Goal: Information Seeking & Learning: Learn about a topic

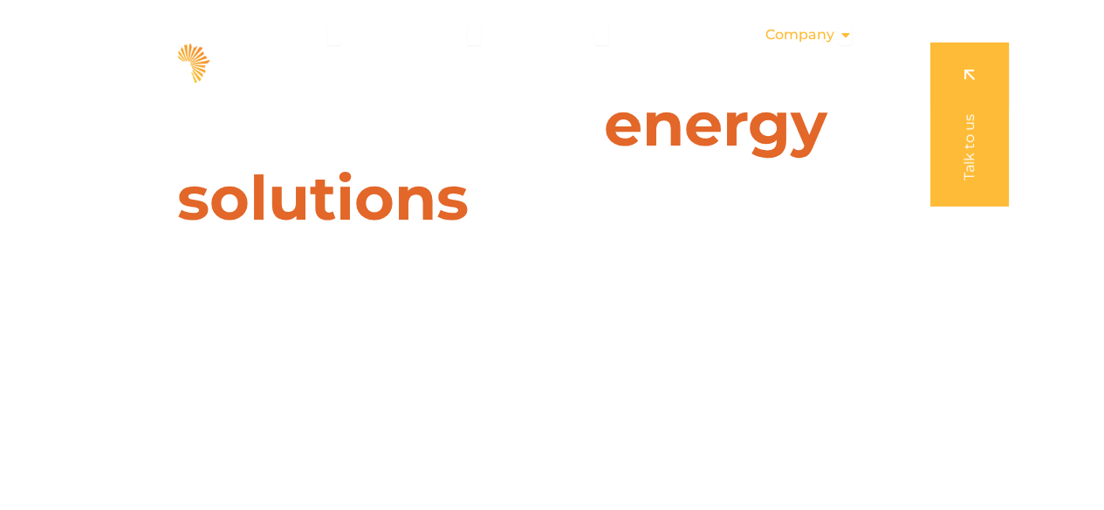
click at [837, 44] on div "Company Close Company Open Company" at bounding box center [807, 34] width 115 height 35
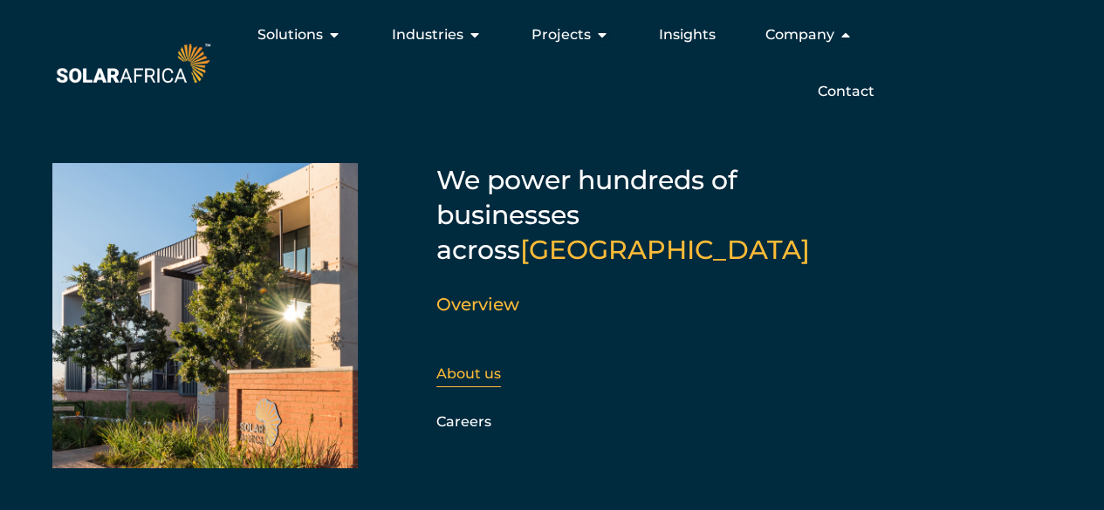
click at [476, 366] on link "About us" at bounding box center [468, 374] width 65 height 17
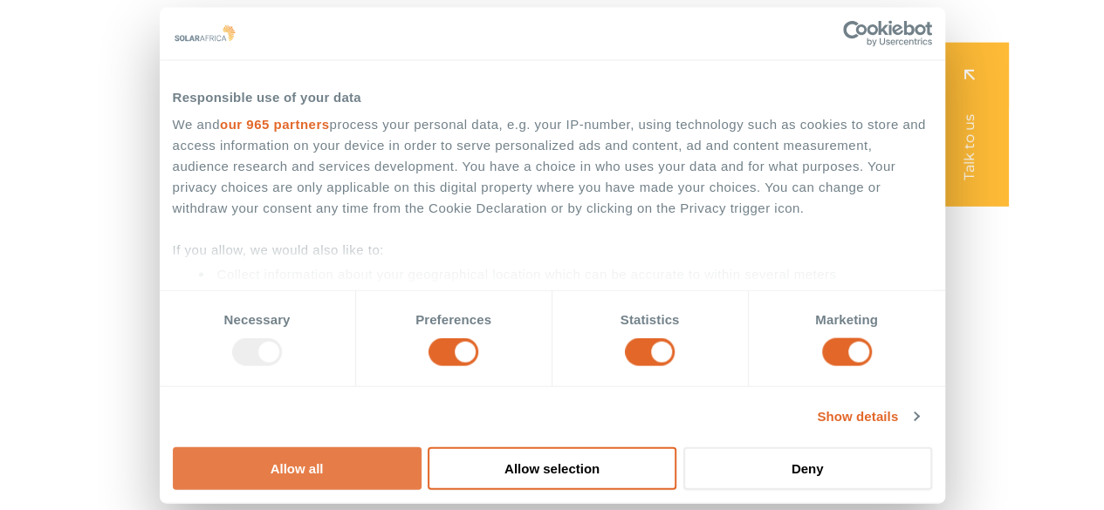
click at [421, 447] on button "Allow all" at bounding box center [297, 468] width 249 height 43
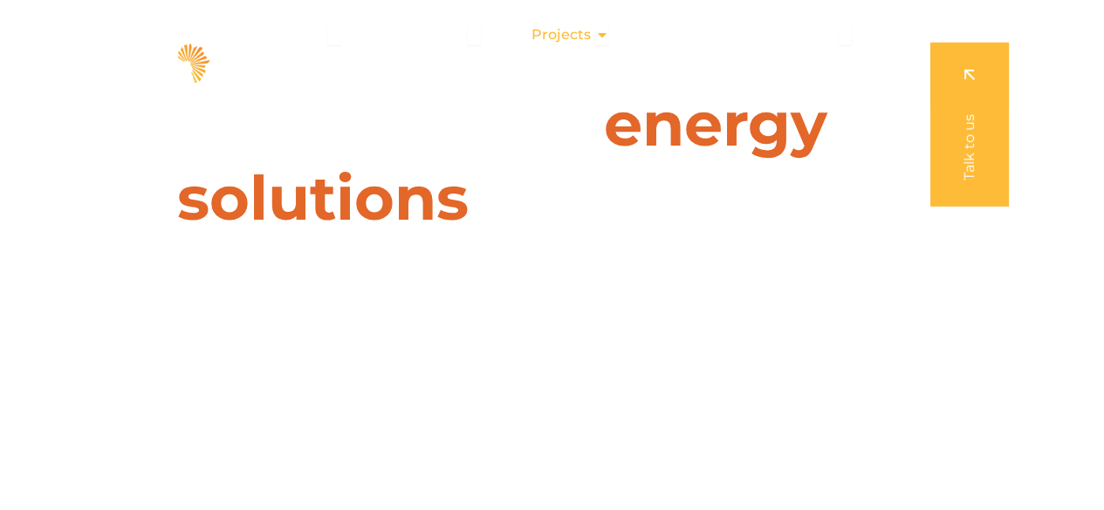
click at [599, 38] on icon "Menu" at bounding box center [601, 35] width 14 height 14
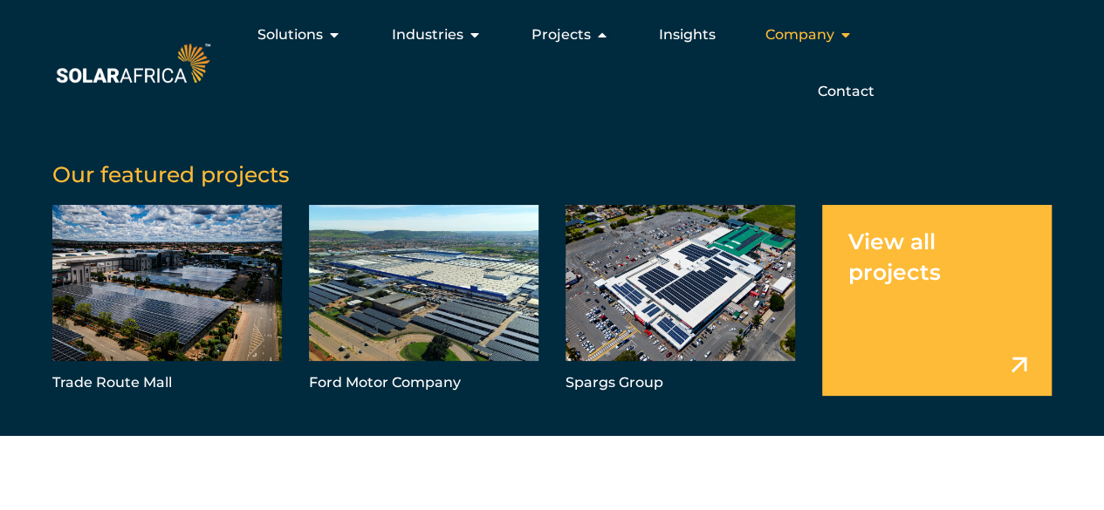
click at [835, 39] on div "Company Close Company Open Company" at bounding box center [807, 34] width 115 height 35
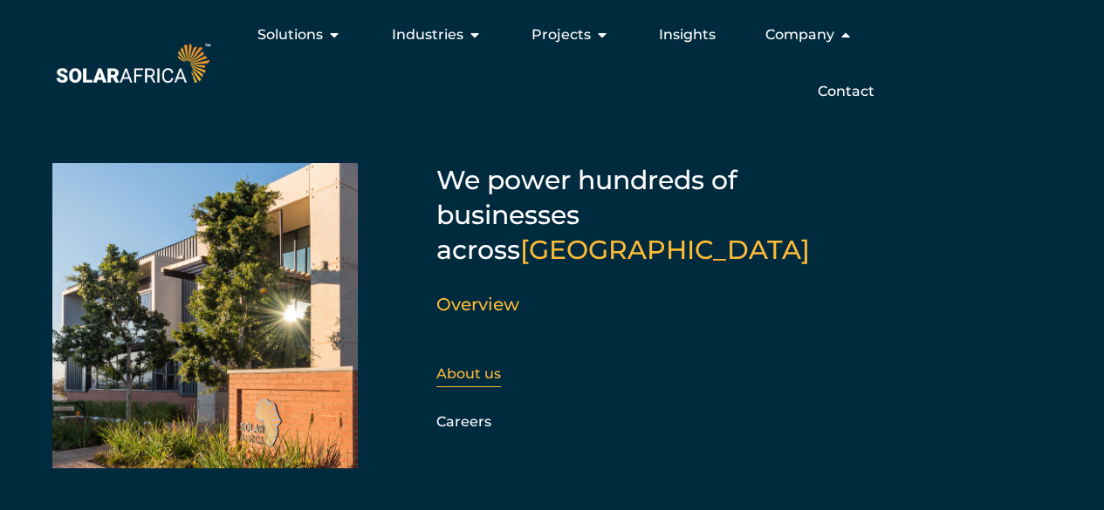
click at [492, 366] on link "About us" at bounding box center [468, 374] width 65 height 17
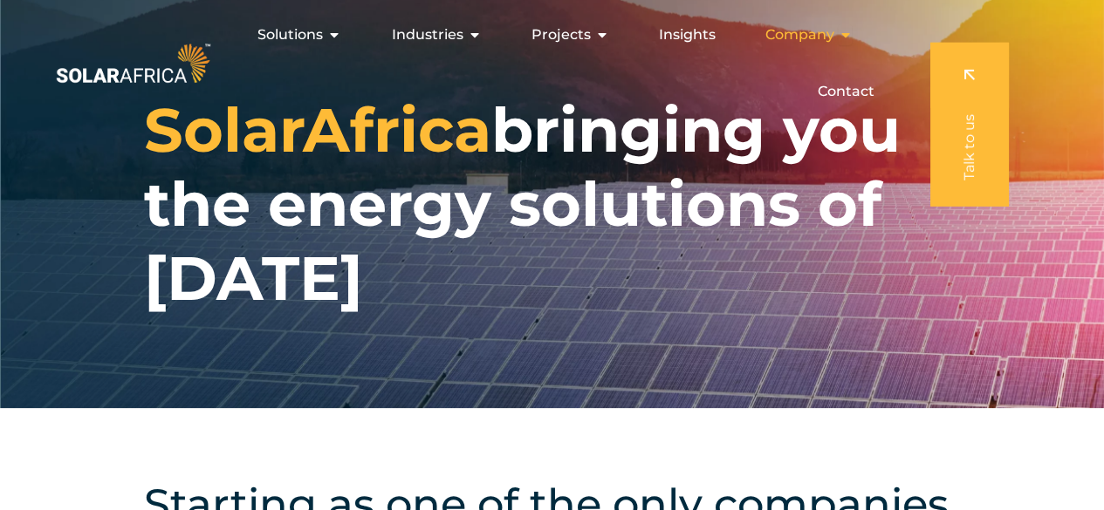
click at [838, 38] on icon "Menu" at bounding box center [845, 35] width 14 height 14
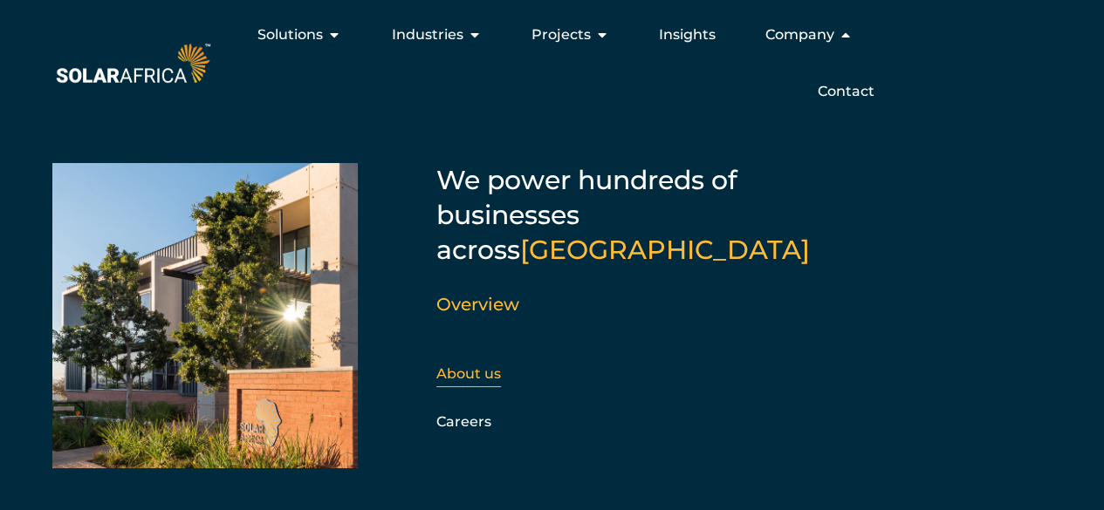
click at [567, 361] on div "About us" at bounding box center [530, 374] width 188 height 26
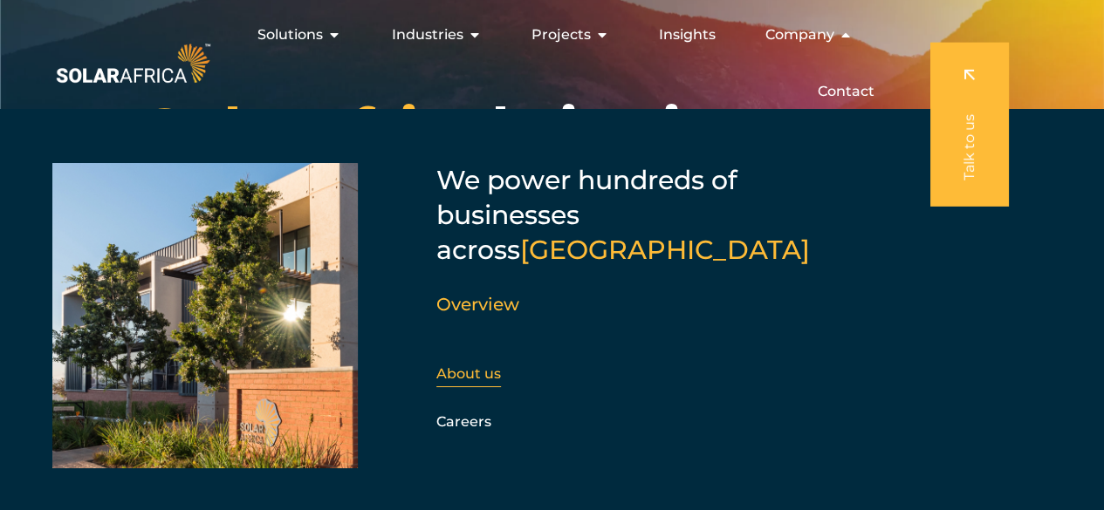
click at [506, 361] on div "About us" at bounding box center [530, 374] width 188 height 26
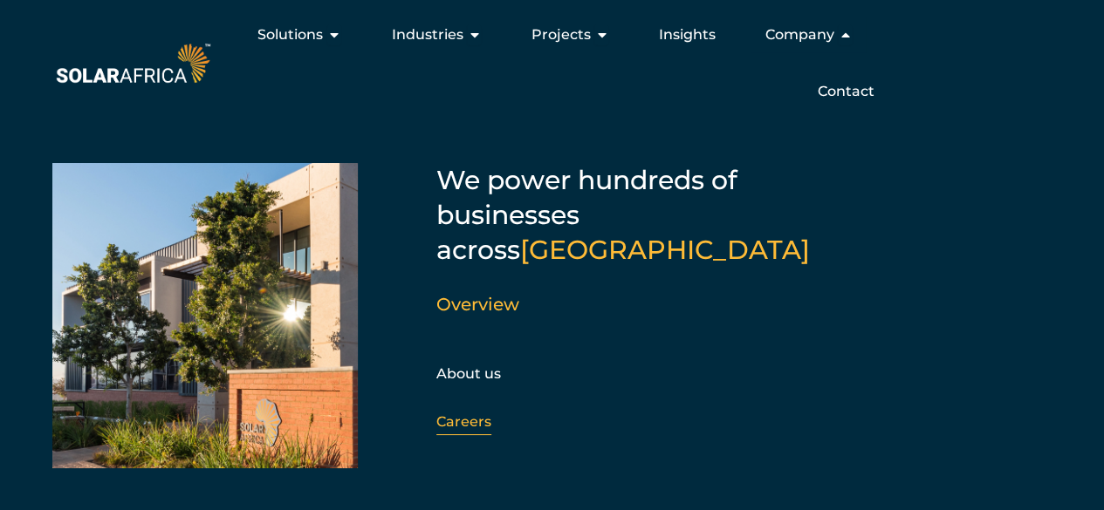
click at [465, 409] on div "Careers" at bounding box center [530, 422] width 188 height 26
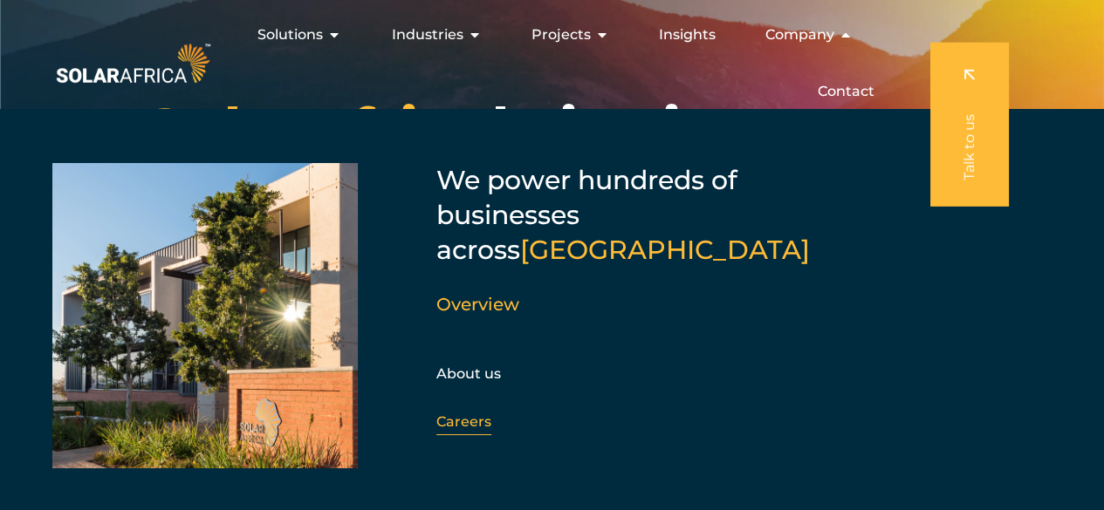
click at [465, 409] on div "Careers" at bounding box center [530, 422] width 188 height 26
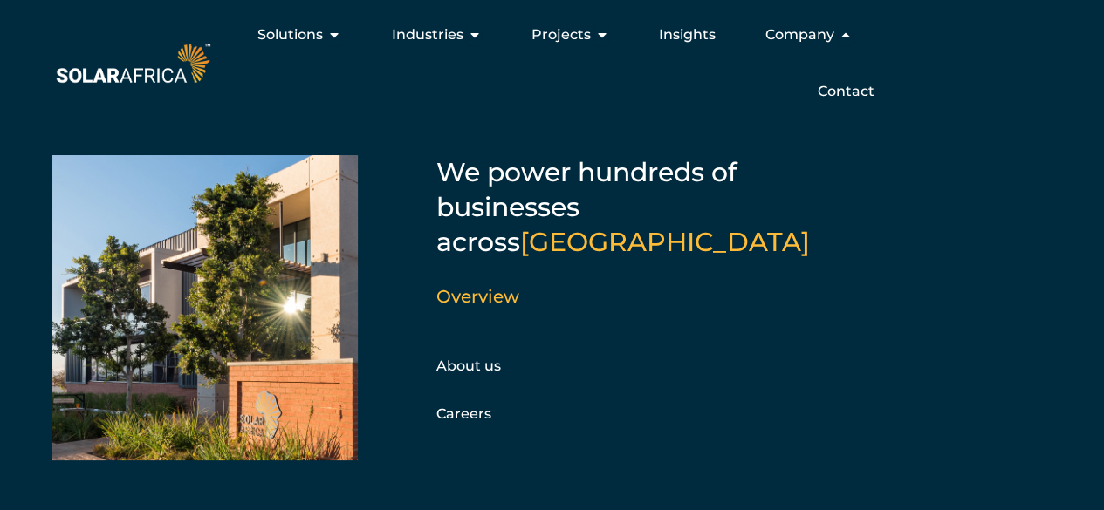
scroll to position [10, 0]
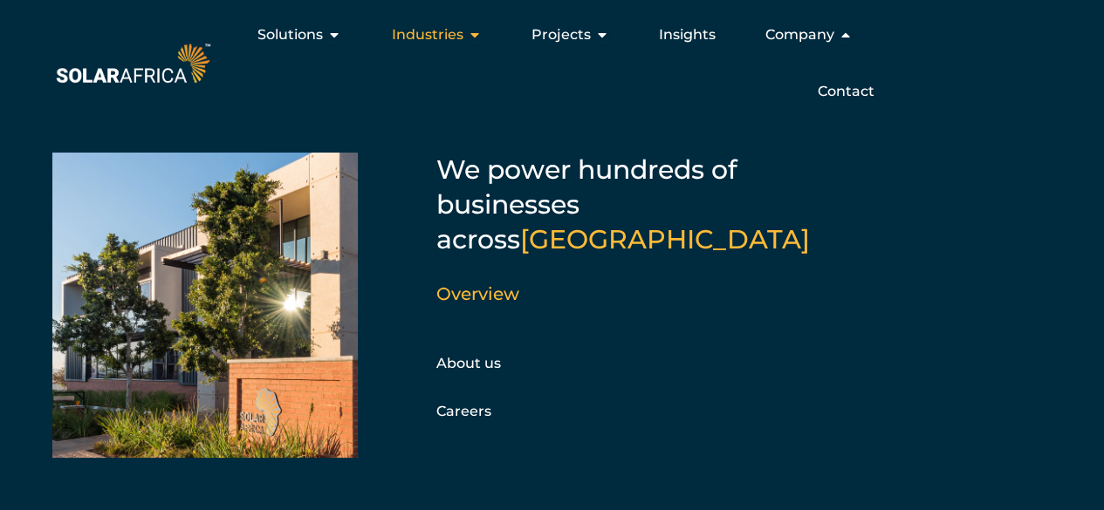
click at [475, 39] on icon "Menu" at bounding box center [474, 35] width 14 height 14
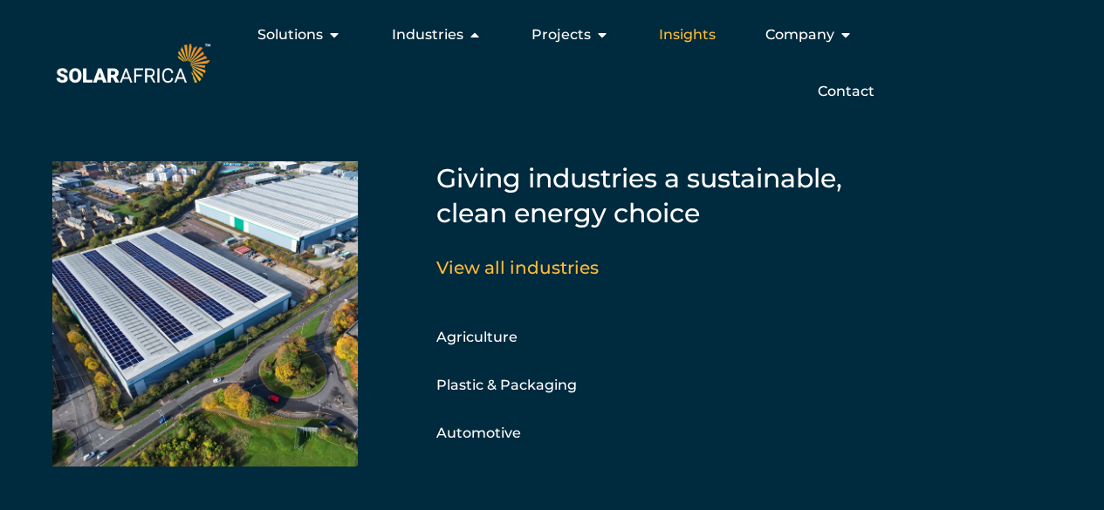
click at [689, 36] on span "Insights" at bounding box center [686, 34] width 57 height 21
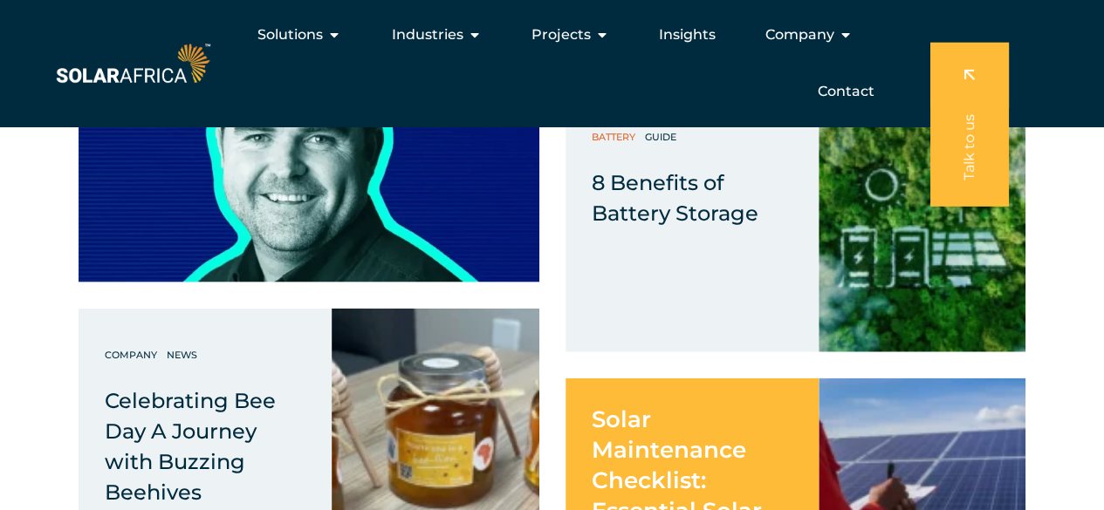
scroll to position [5074, 0]
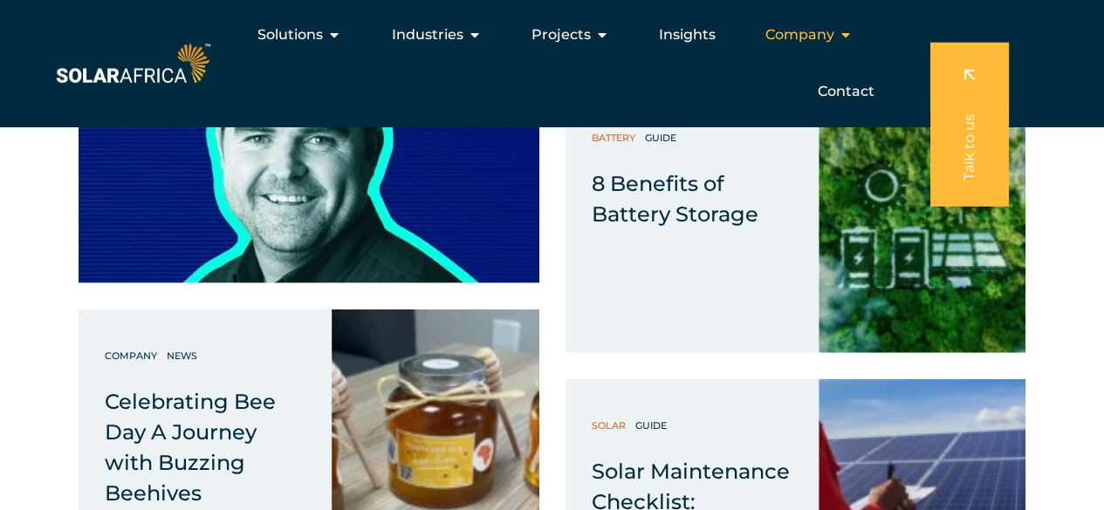
click at [846, 37] on icon "Menu" at bounding box center [845, 35] width 14 height 14
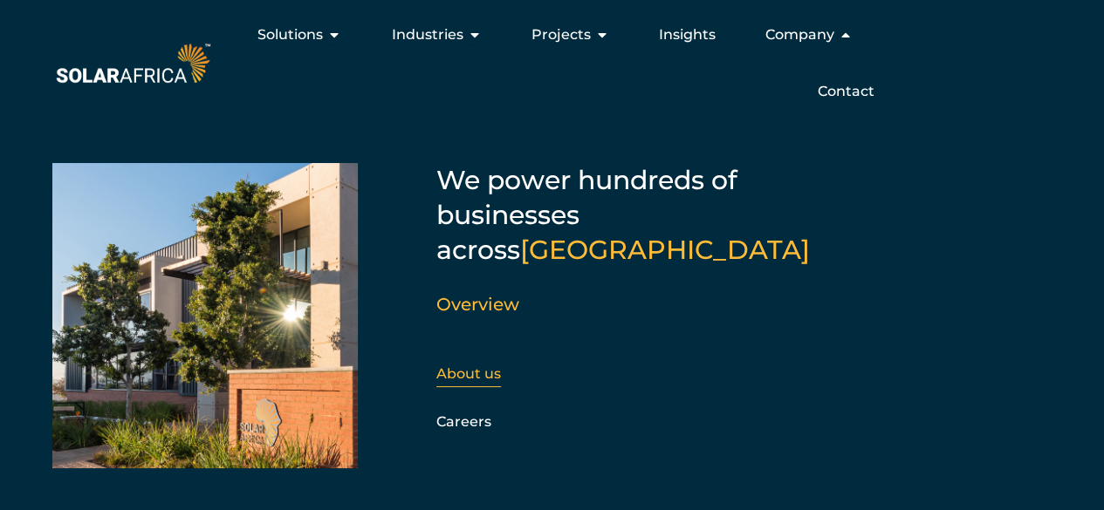
click at [484, 366] on link "About us" at bounding box center [468, 374] width 65 height 17
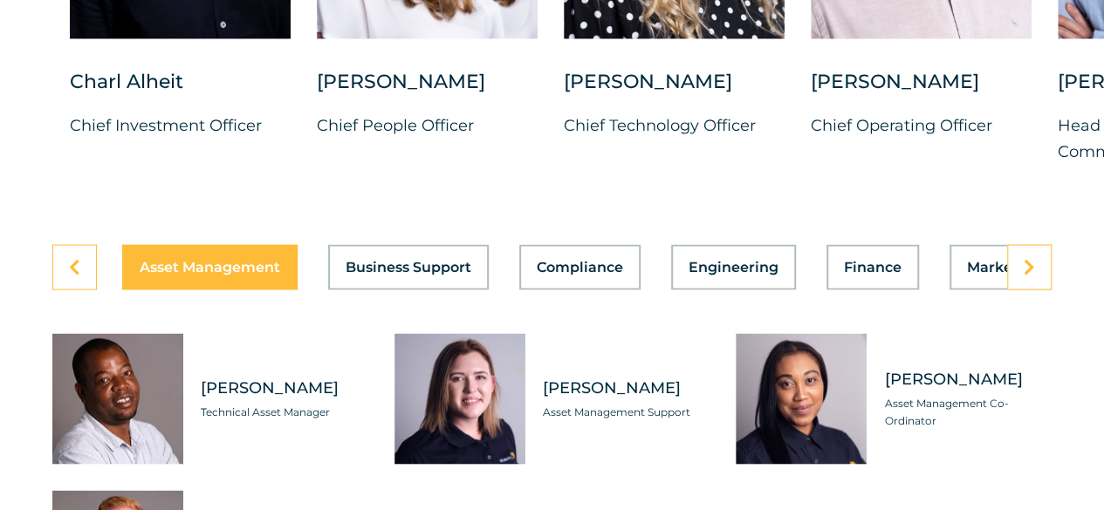
scroll to position [4795, 0]
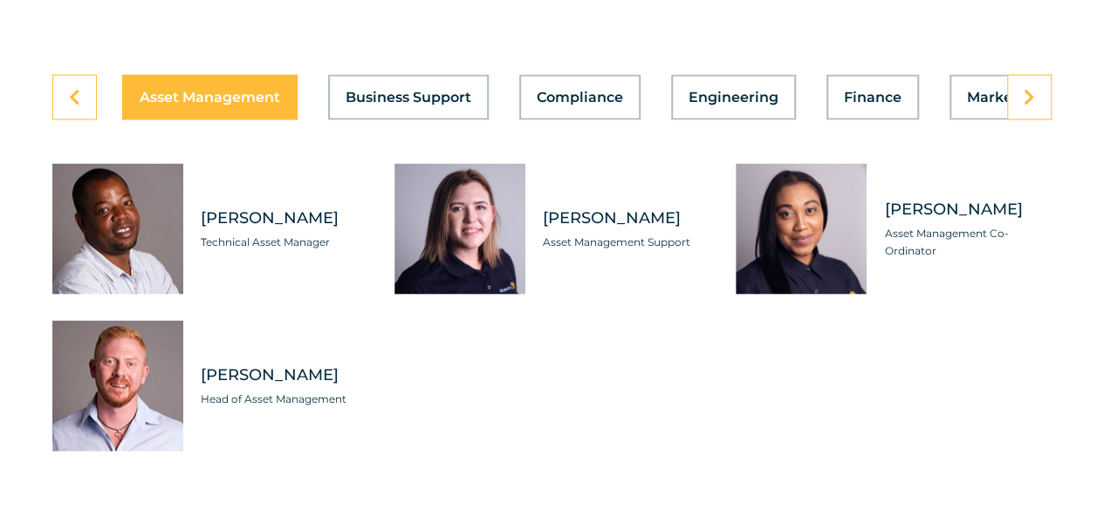
scroll to position [4973, 0]
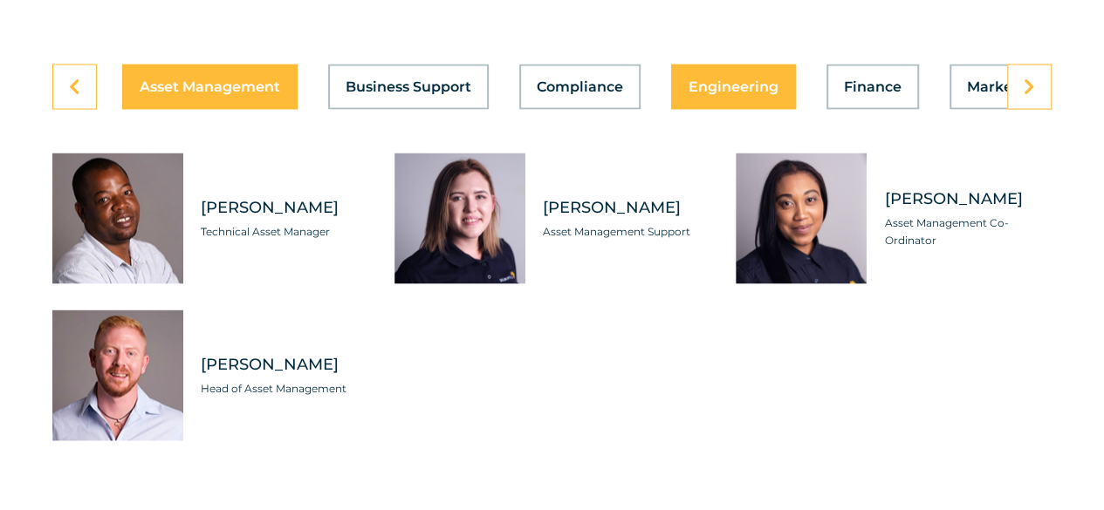
click at [742, 110] on div "Asset Management Business Support Compliance Engineering Finance Marketing O&M …" at bounding box center [551, 87] width 999 height 45
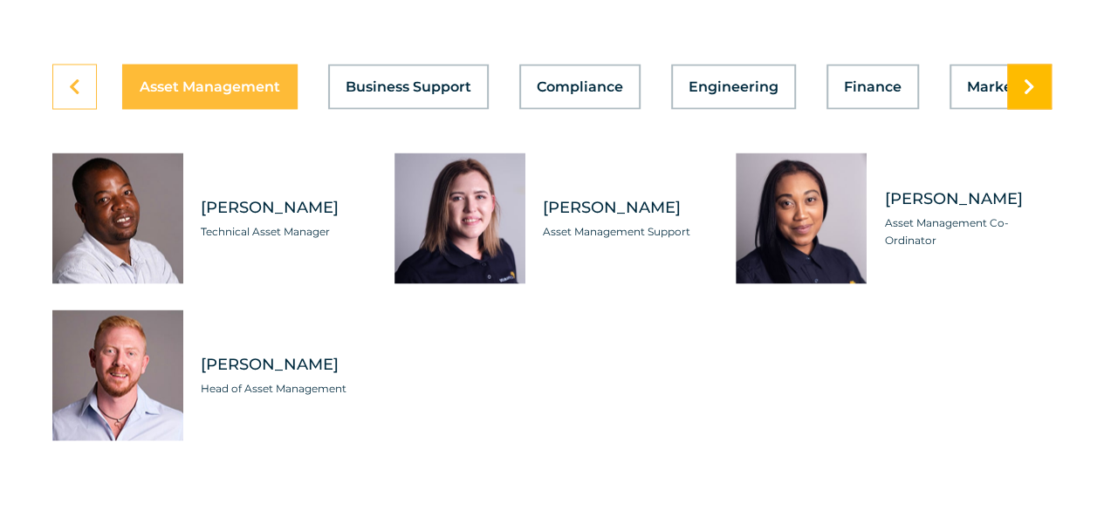
click at [1030, 96] on icon at bounding box center [1028, 87] width 11 height 17
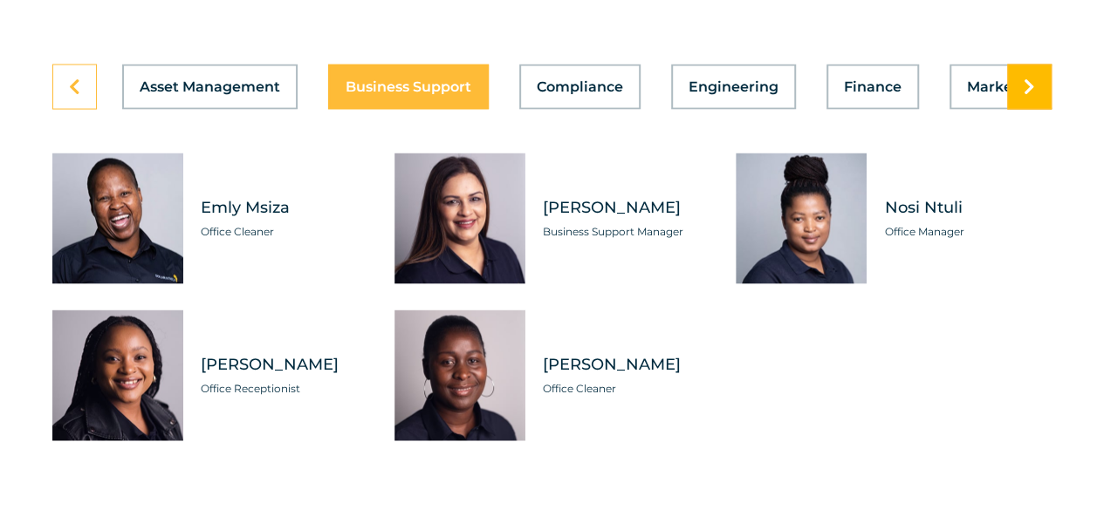
scroll to position [4974, 0]
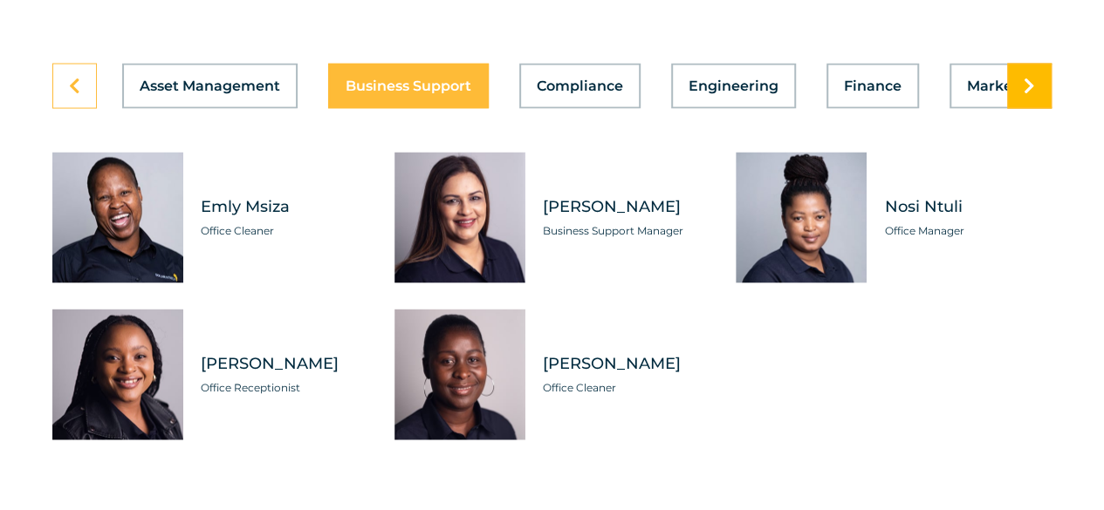
click at [1030, 95] on icon at bounding box center [1028, 86] width 11 height 17
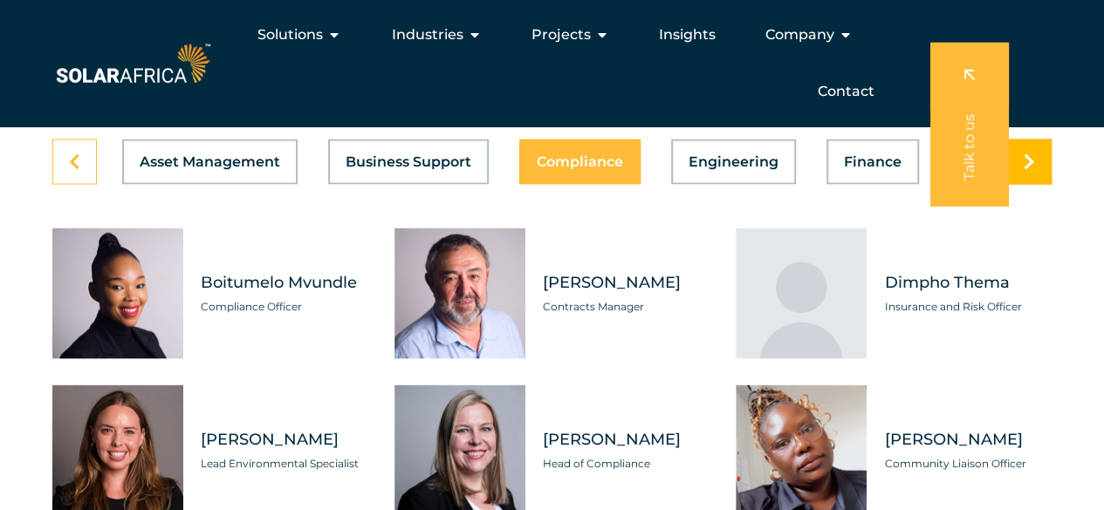
scroll to position [4892, 0]
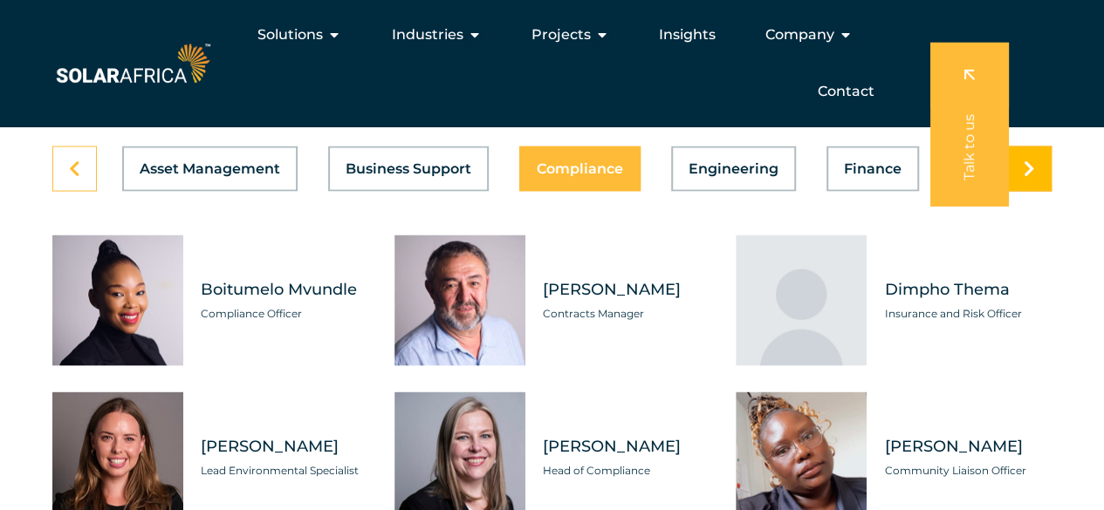
click at [1027, 191] on link at bounding box center [1029, 168] width 44 height 45
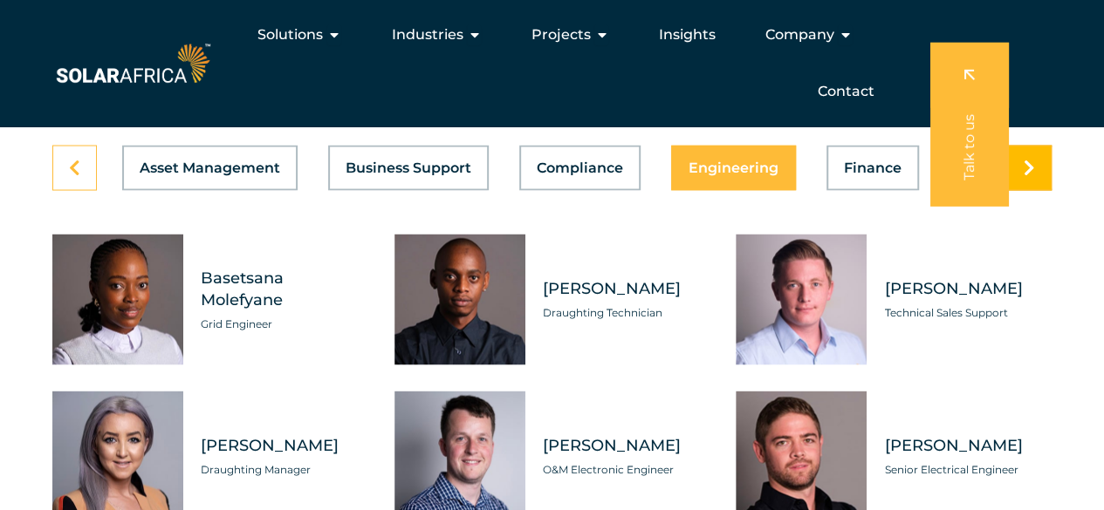
scroll to position [4863, 0]
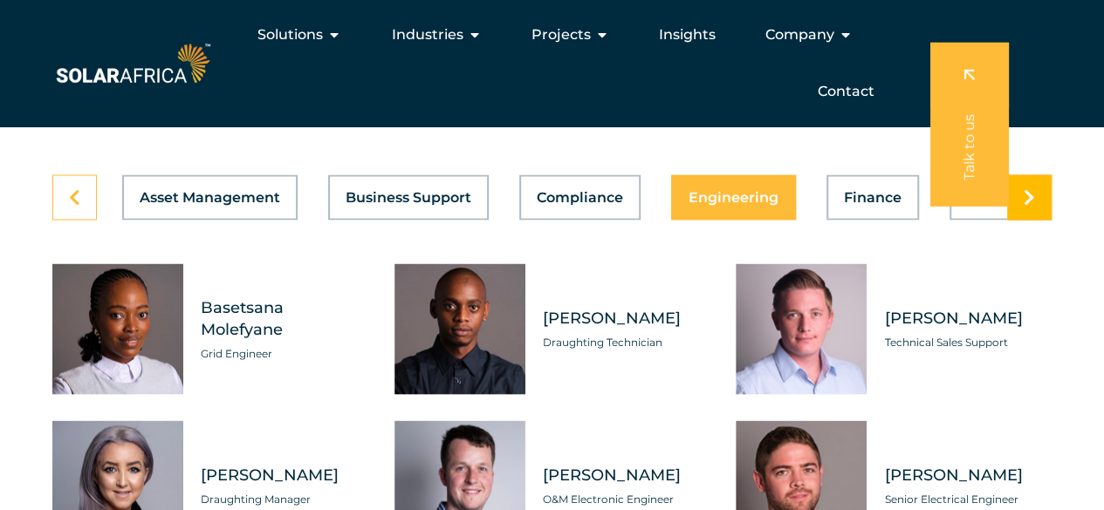
click at [1021, 220] on link at bounding box center [1029, 197] width 44 height 45
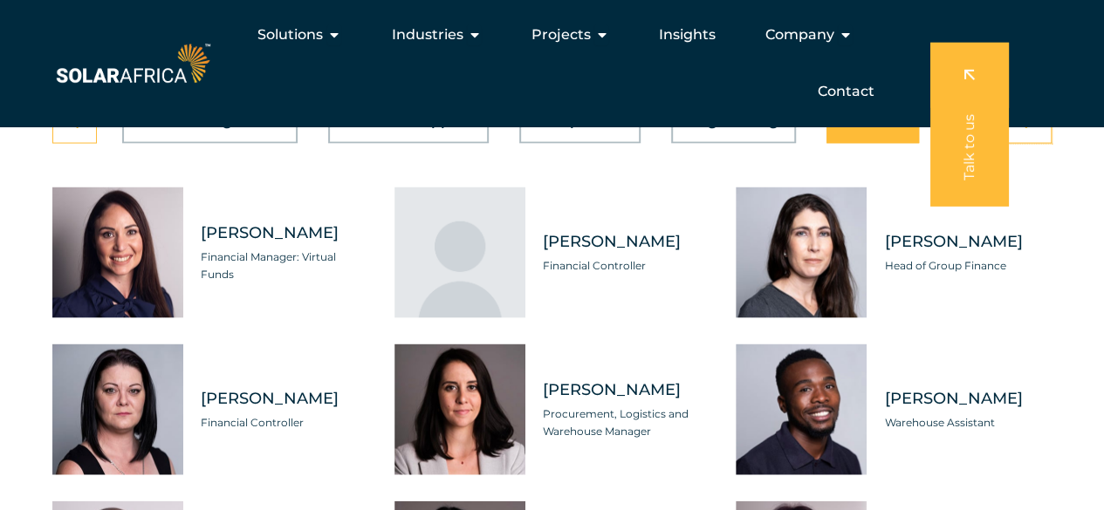
scroll to position [4937, 0]
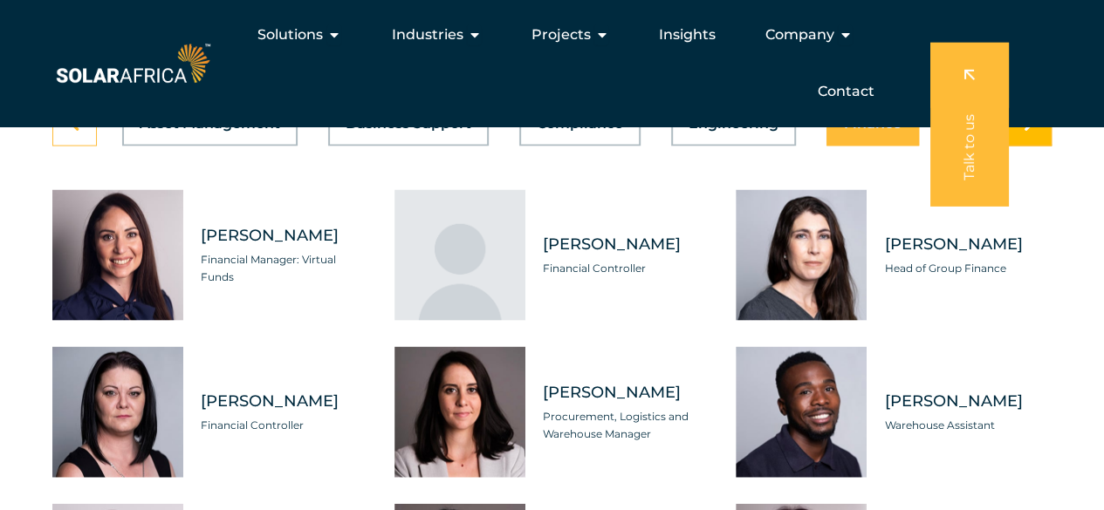
click at [1034, 146] on link at bounding box center [1029, 122] width 44 height 45
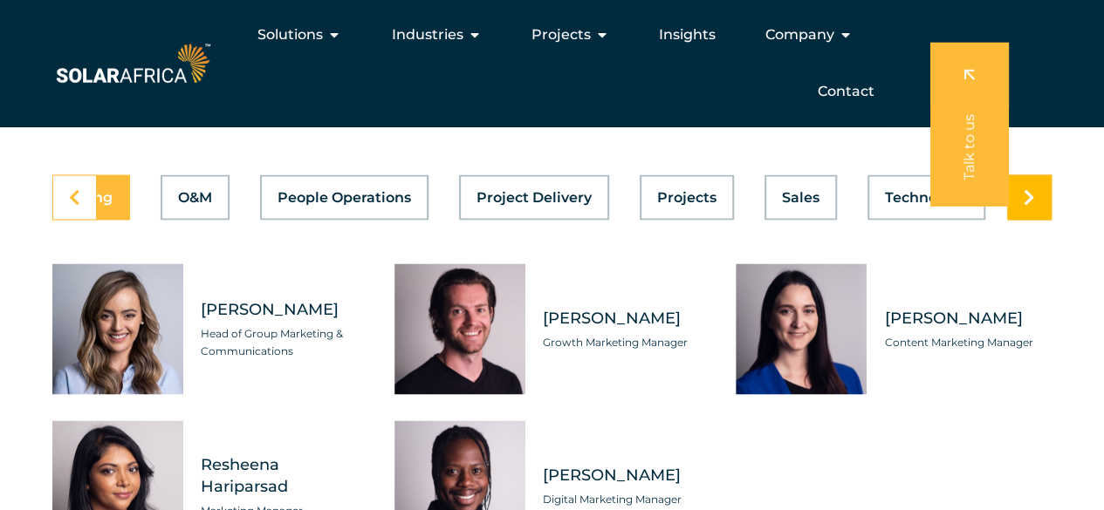
scroll to position [4858, 0]
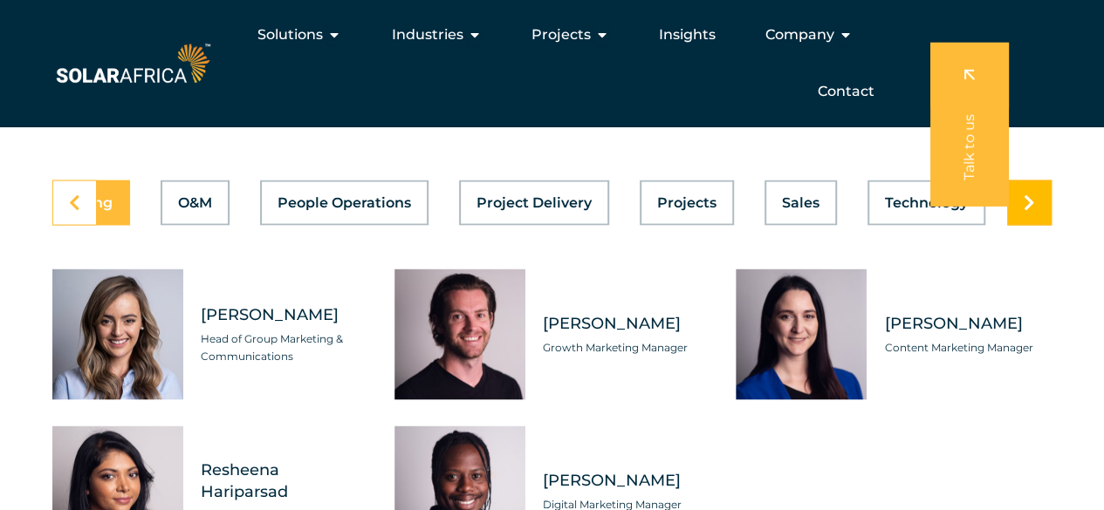
click at [1027, 211] on icon at bounding box center [1028, 202] width 11 height 17
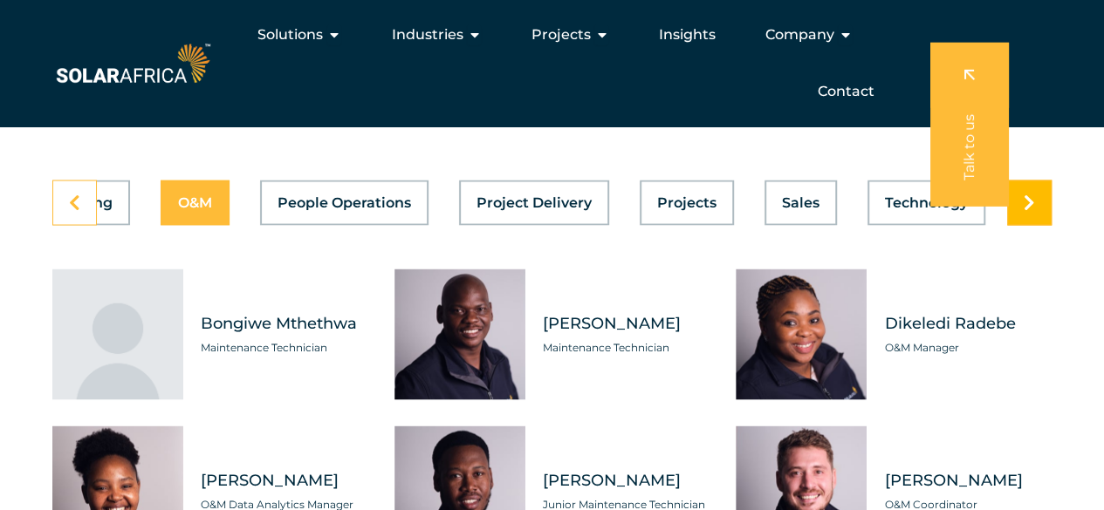
scroll to position [0, 929]
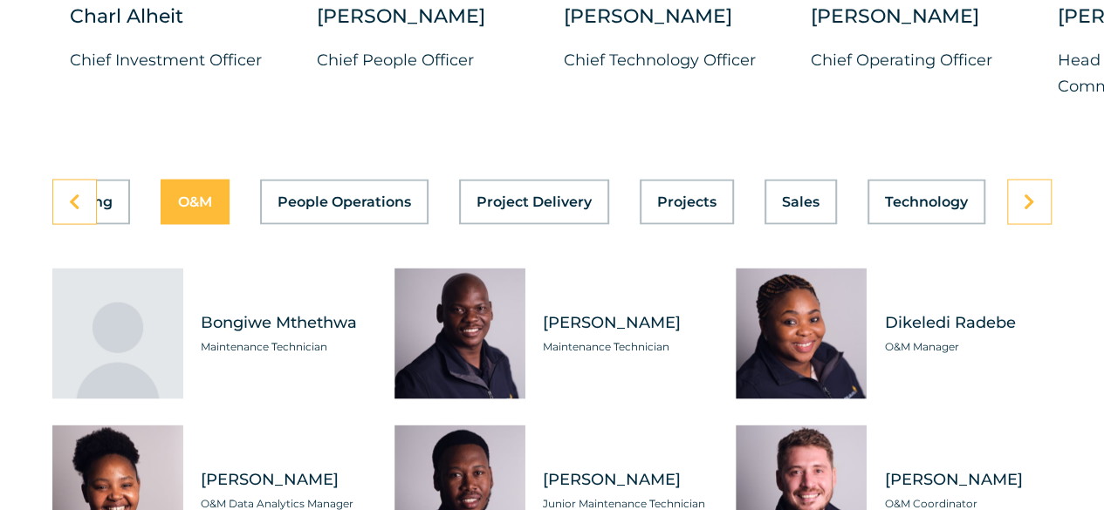
click at [125, 399] on div "Tabs. Open items with Enter or Space, close with Escape and navigate using the …" at bounding box center [117, 333] width 131 height 131
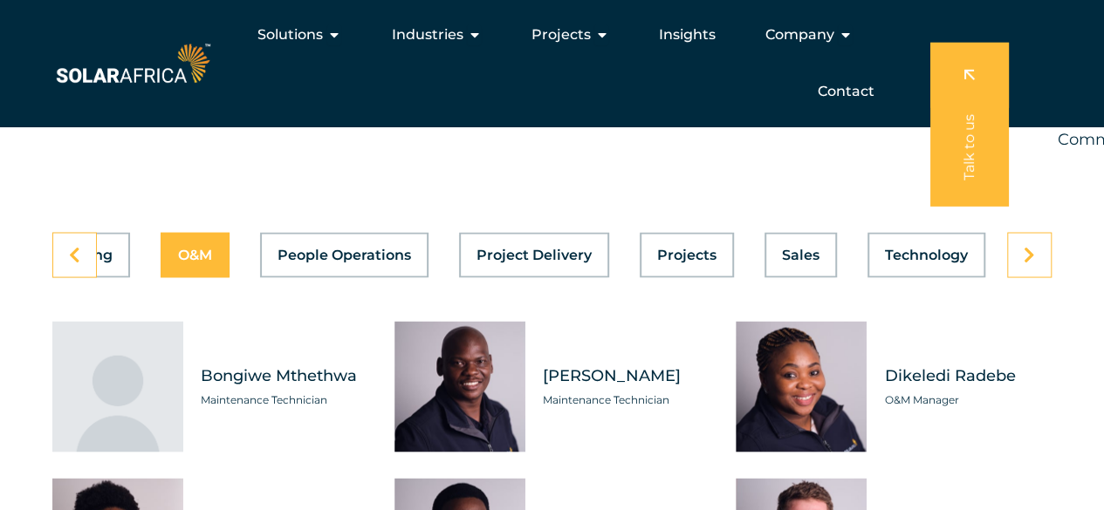
scroll to position [4802, 0]
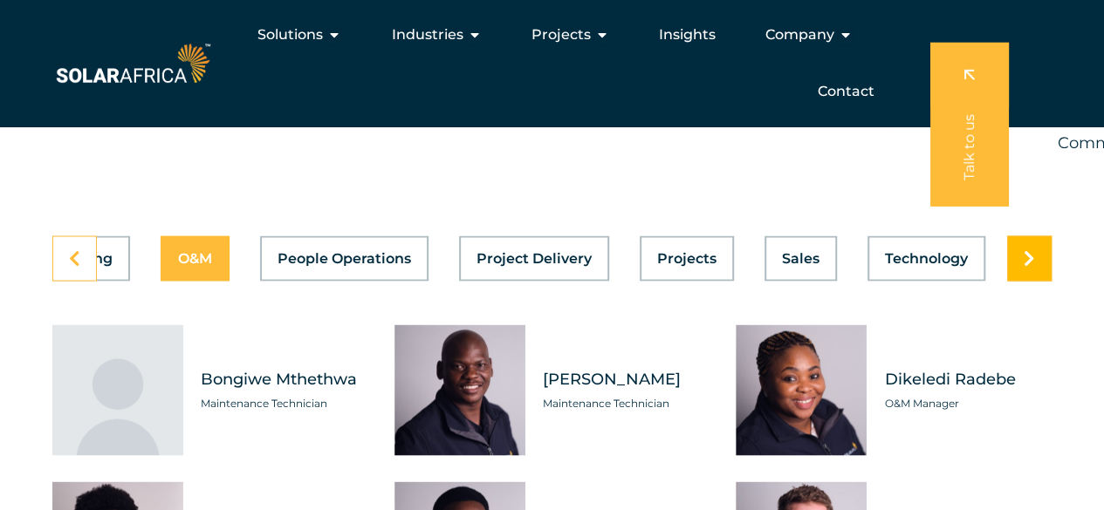
click at [1022, 281] on link at bounding box center [1029, 258] width 44 height 45
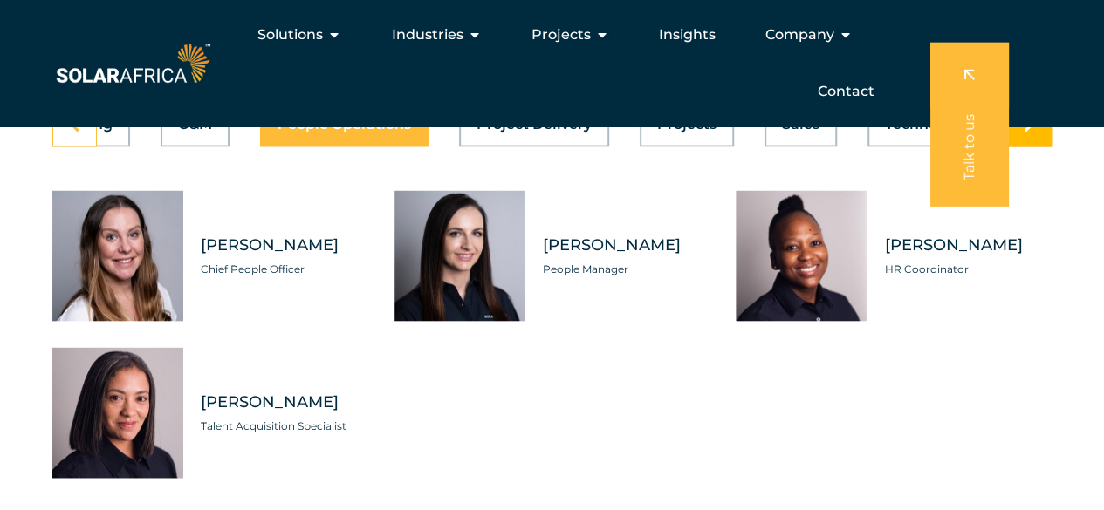
scroll to position [4928, 0]
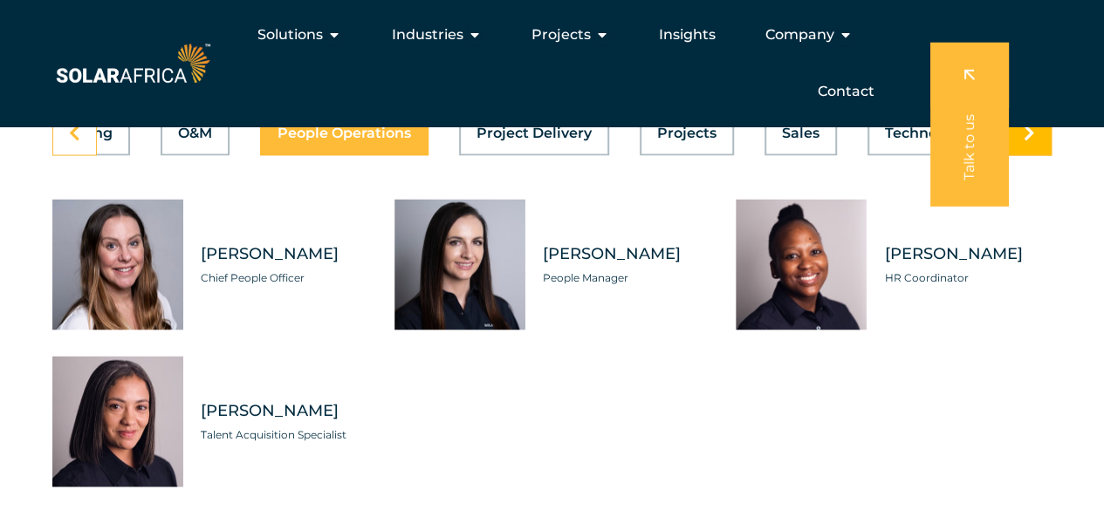
click at [1031, 141] on icon at bounding box center [1028, 132] width 11 height 17
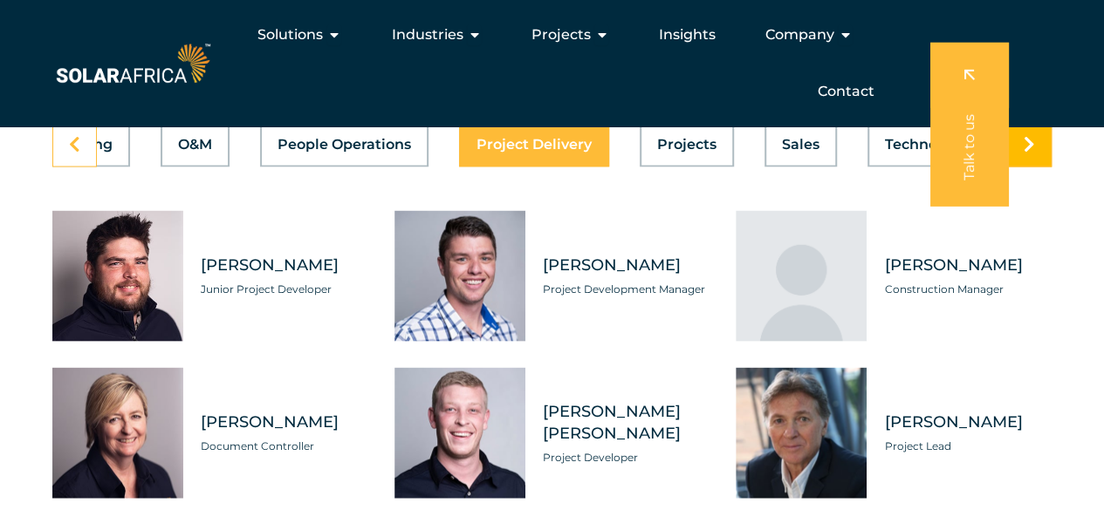
scroll to position [4916, 0]
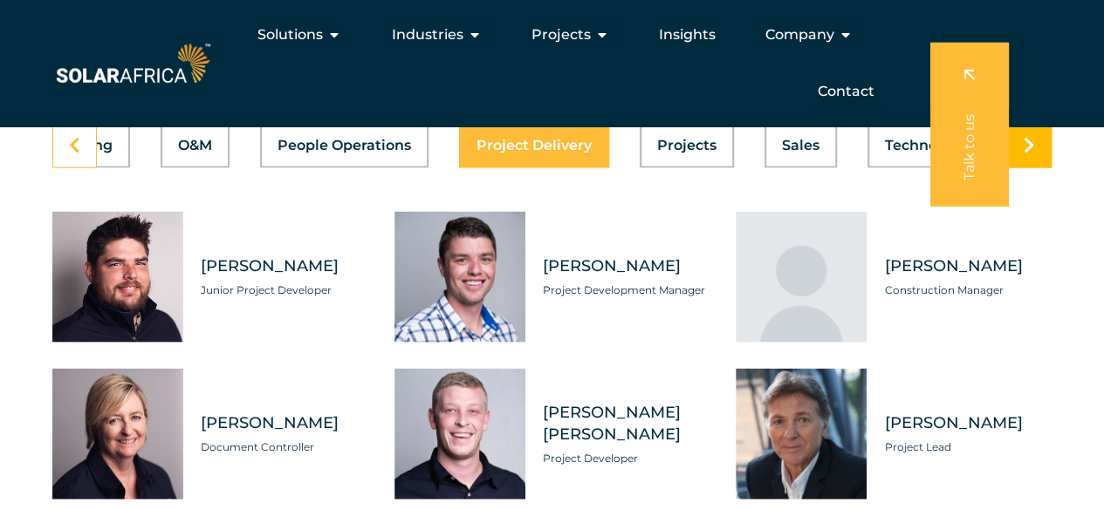
click at [1035, 168] on link at bounding box center [1029, 144] width 44 height 45
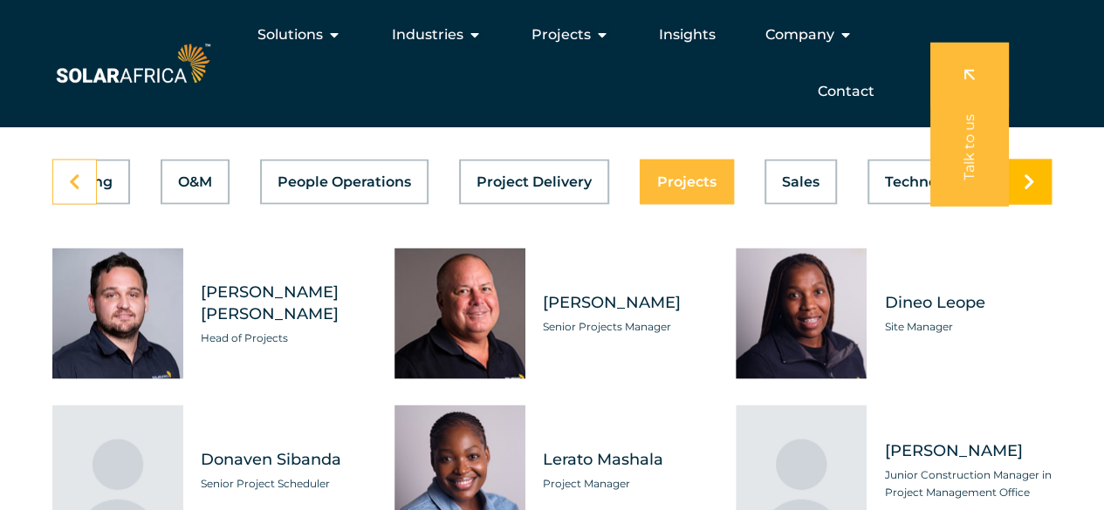
scroll to position [4877, 0]
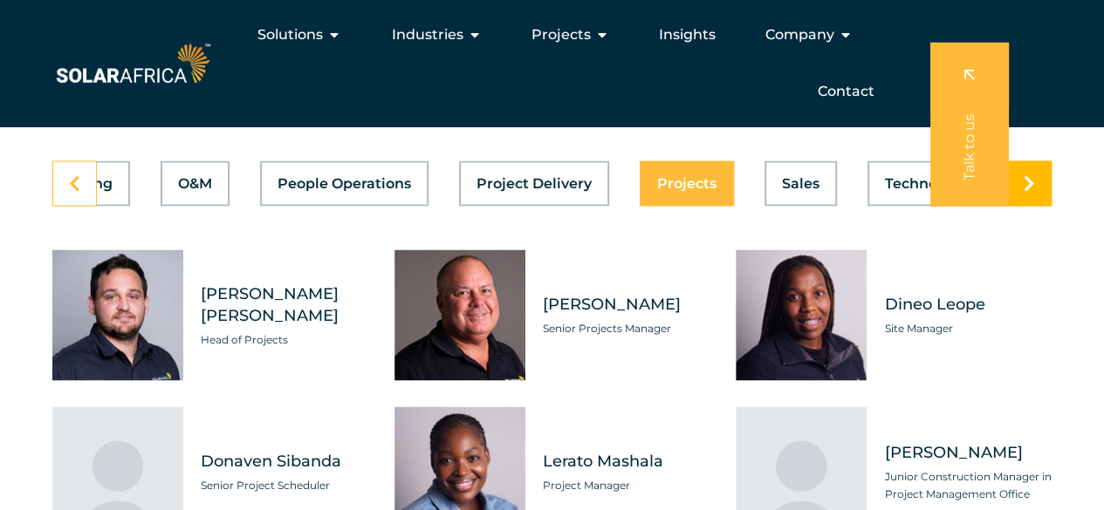
click at [1031, 192] on icon at bounding box center [1028, 183] width 11 height 17
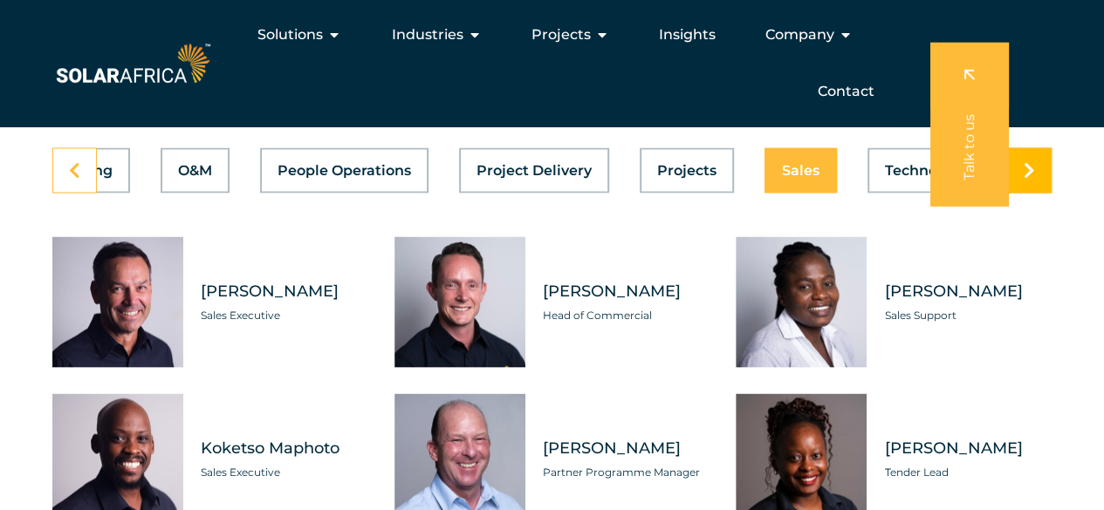
scroll to position [4876, 0]
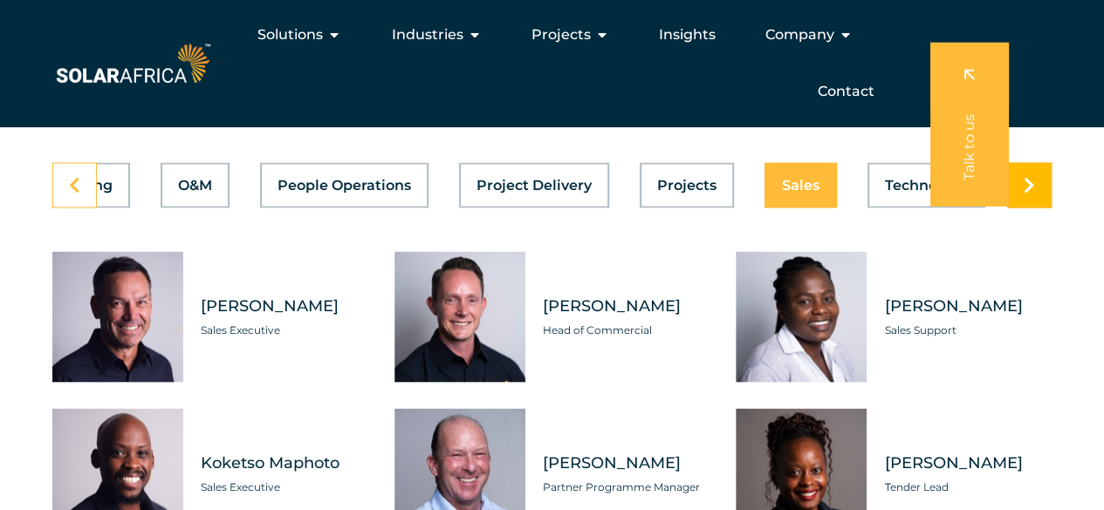
click at [1029, 194] on icon at bounding box center [1028, 184] width 11 height 17
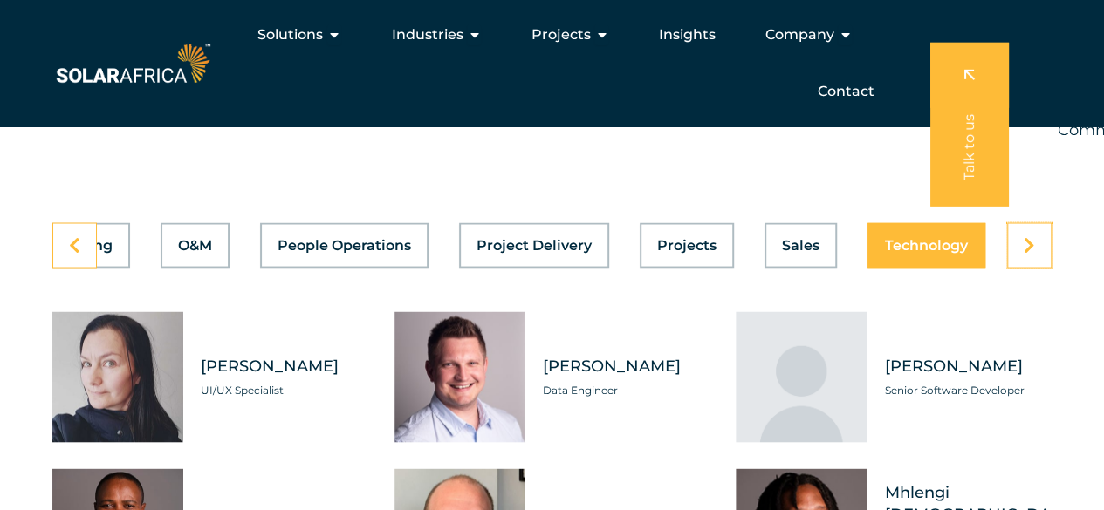
scroll to position [4814, 0]
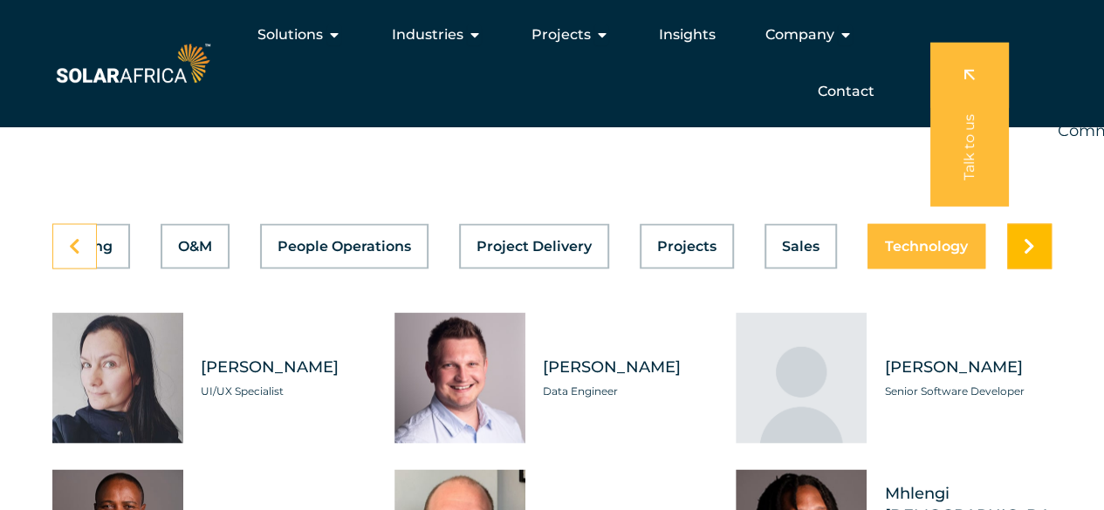
click at [1024, 255] on icon at bounding box center [1028, 245] width 11 height 17
click at [495, 146] on div "Candice Seggie Chief People Officer" at bounding box center [427, 97] width 221 height 98
click at [187, 118] on p "Chief Investment Officer" at bounding box center [180, 105] width 221 height 26
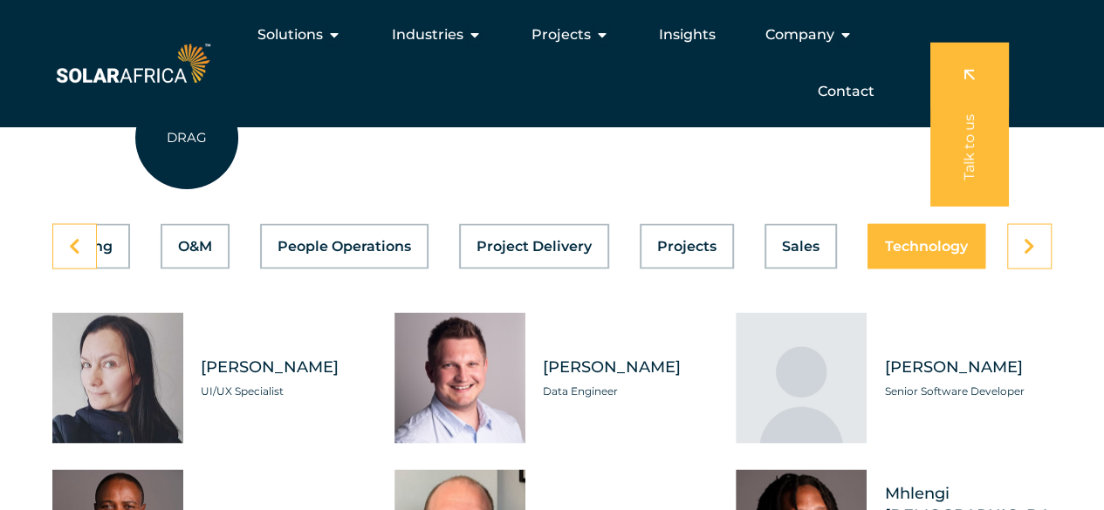
click at [102, 118] on p "Head of Compliance" at bounding box center [180, 105] width 221 height 26
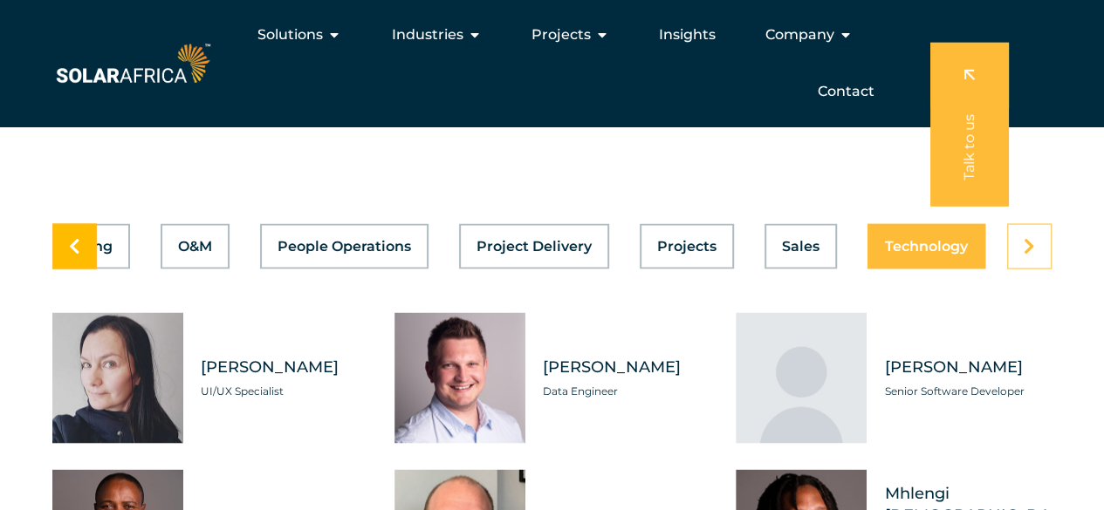
click at [75, 269] on link at bounding box center [74, 245] width 44 height 45
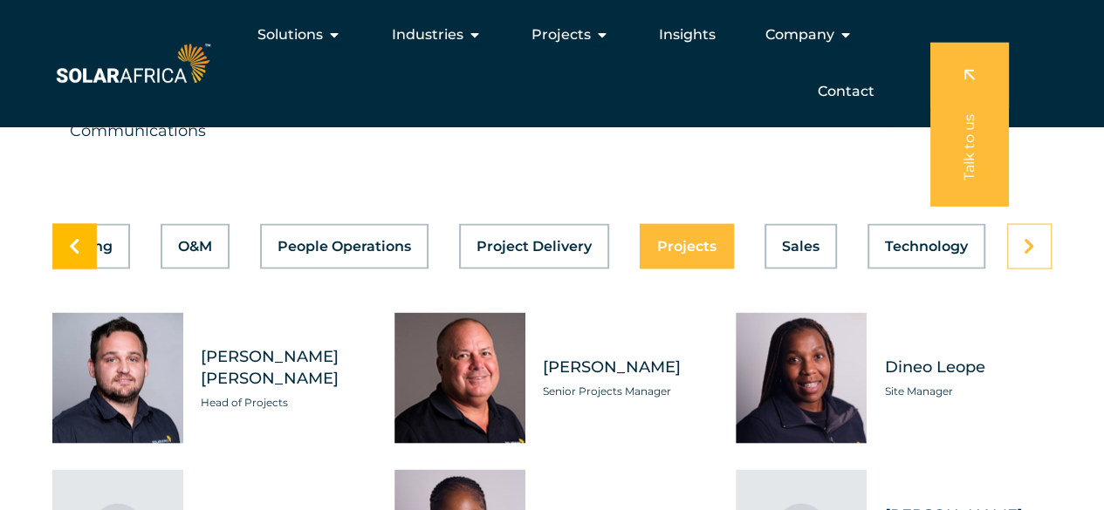
click at [75, 269] on link at bounding box center [74, 245] width 44 height 45
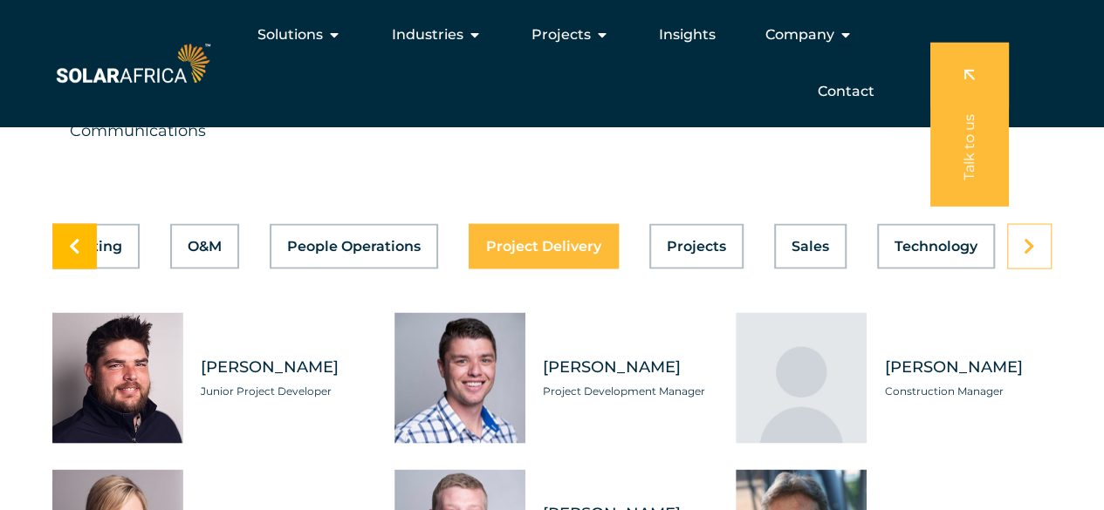
click at [75, 269] on link at bounding box center [74, 245] width 44 height 45
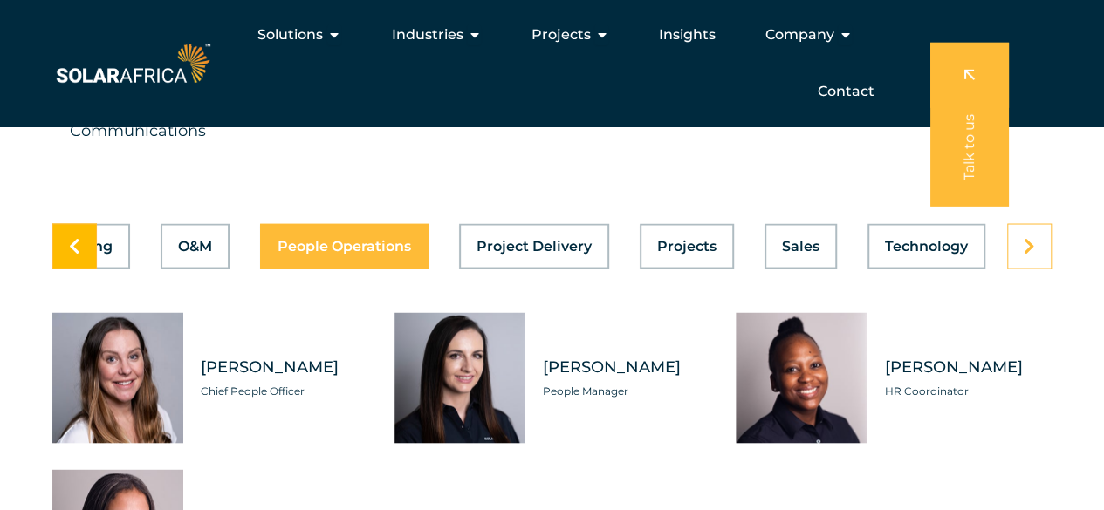
click at [75, 269] on link at bounding box center [74, 245] width 44 height 45
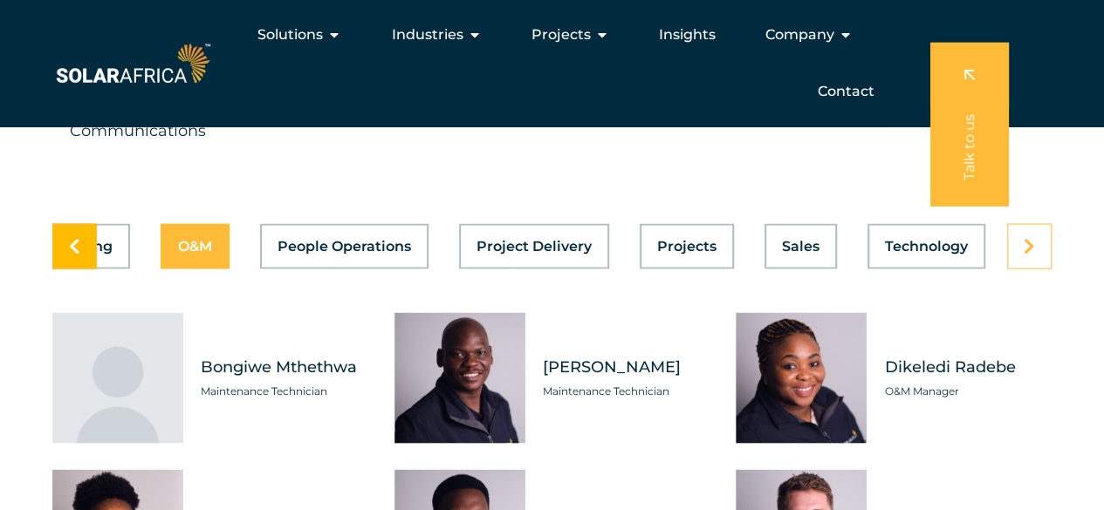
click at [75, 269] on link at bounding box center [74, 245] width 44 height 45
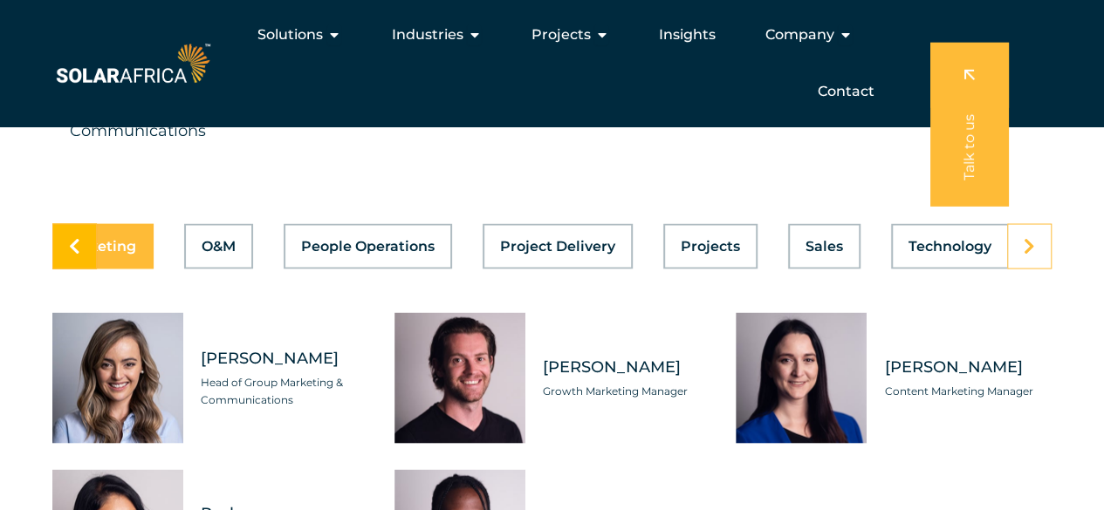
click at [75, 269] on link at bounding box center [74, 245] width 44 height 45
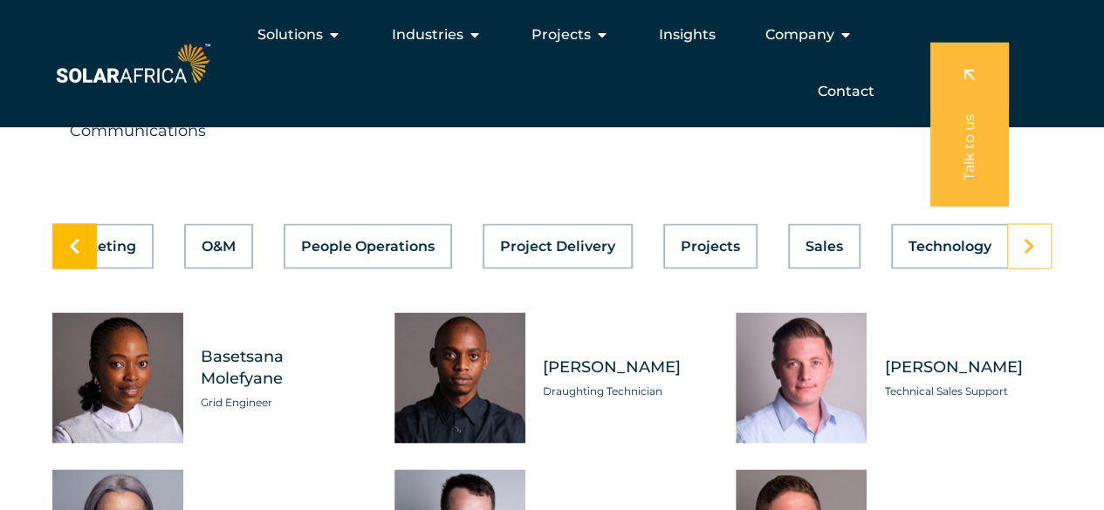
click at [75, 269] on link at bounding box center [74, 245] width 44 height 45
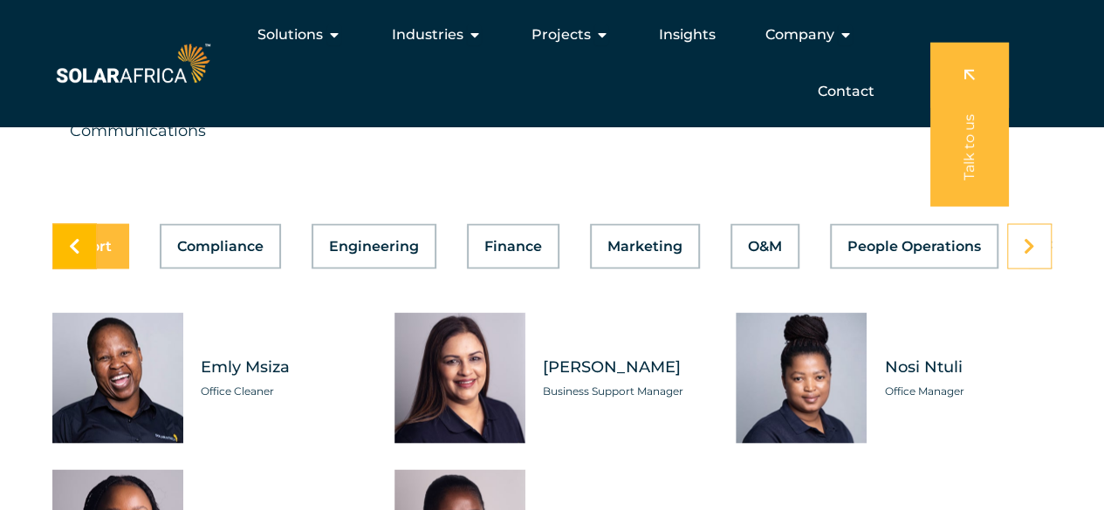
click at [75, 269] on link at bounding box center [74, 245] width 44 height 45
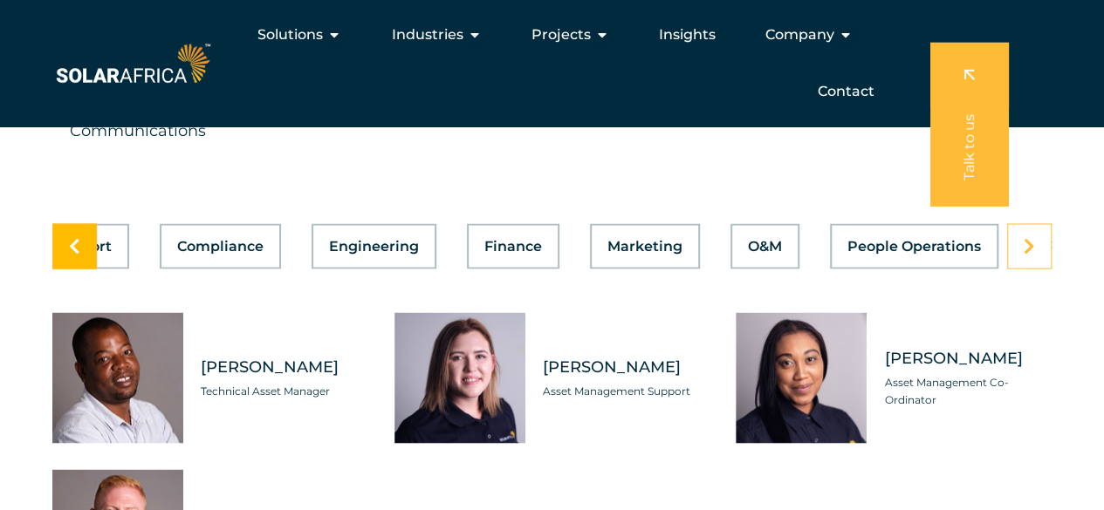
scroll to position [0, 0]
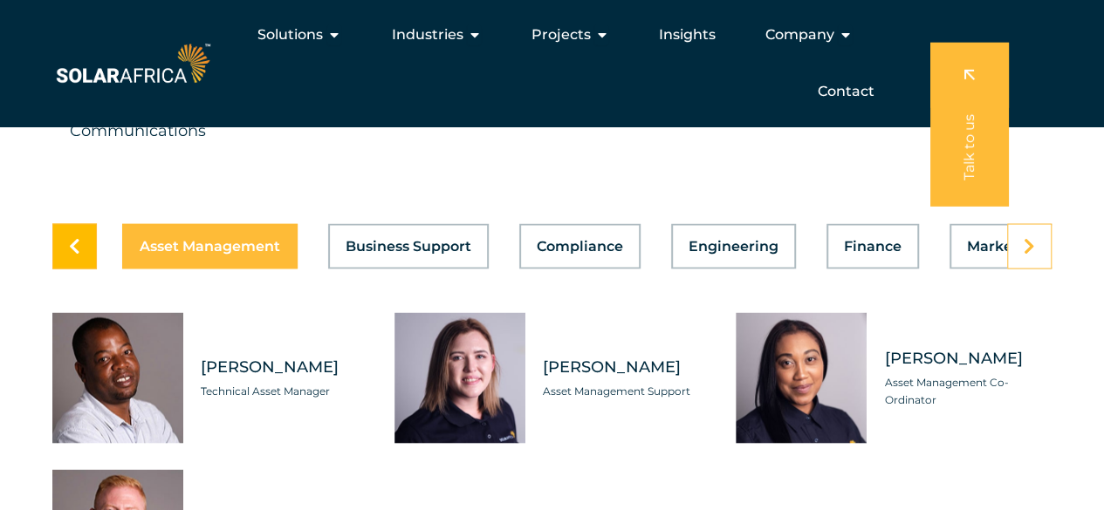
click at [75, 269] on link at bounding box center [74, 245] width 44 height 45
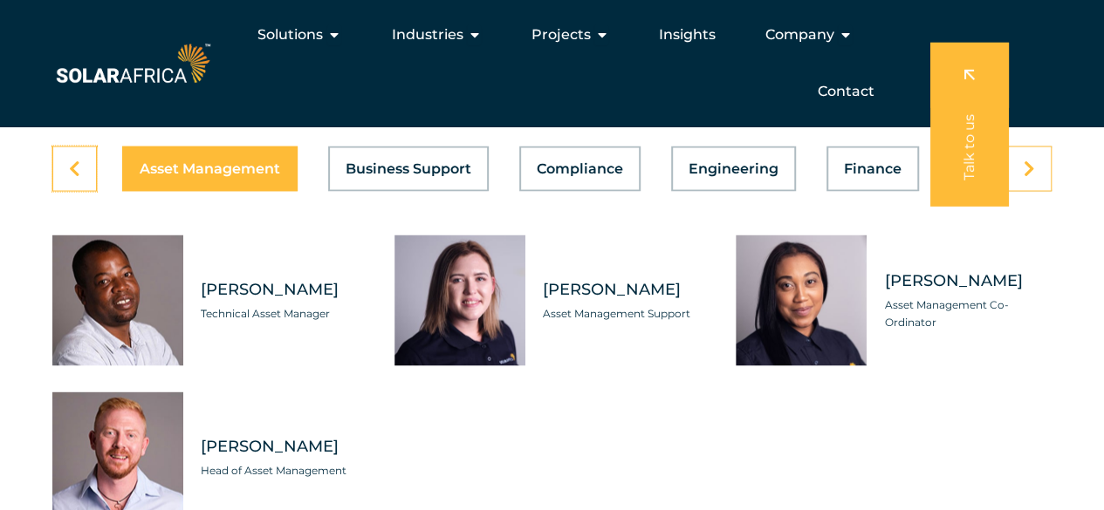
scroll to position [4883, 0]
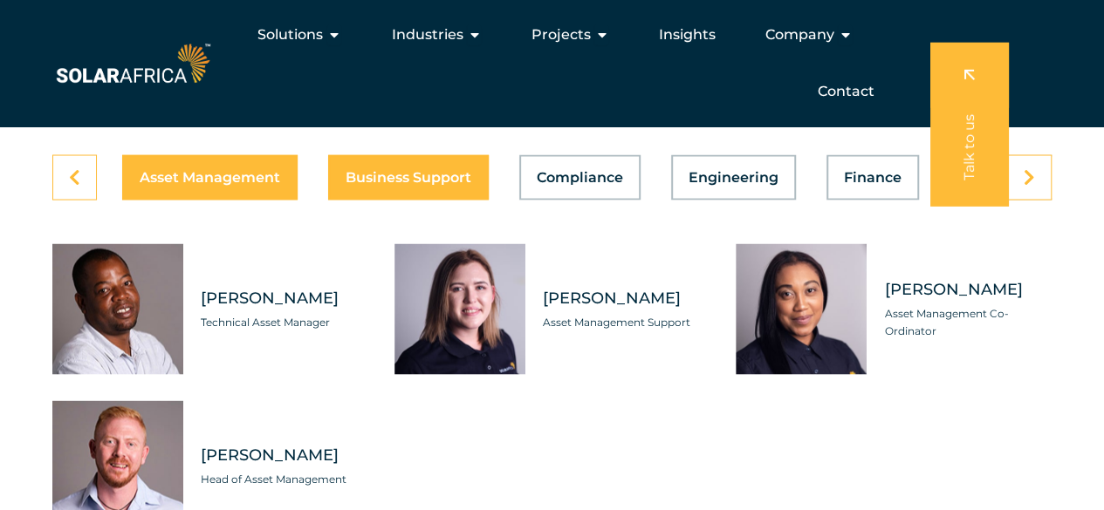
click at [372, 184] on span "Business Support" at bounding box center [409, 177] width 126 height 14
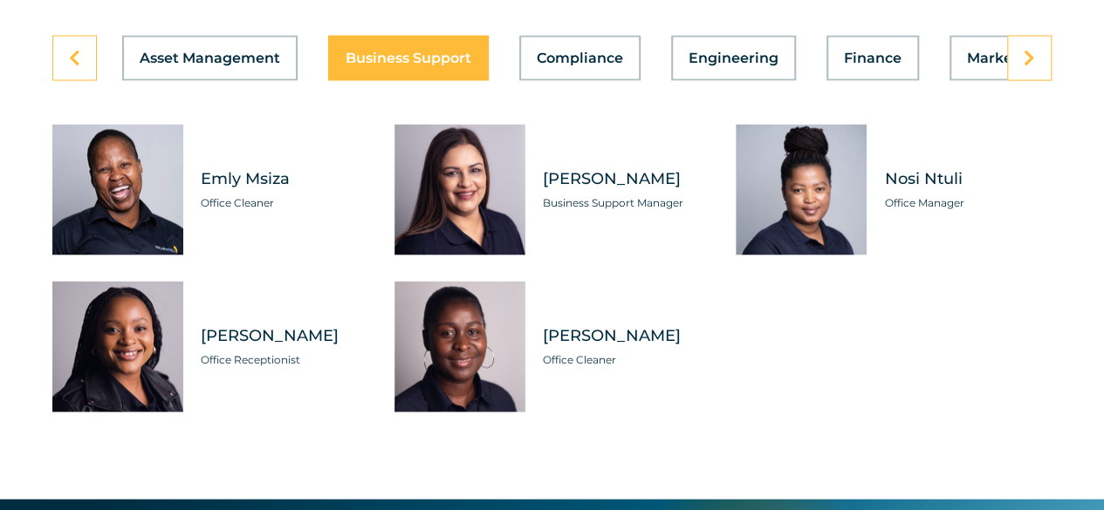
scroll to position [5001, 0]
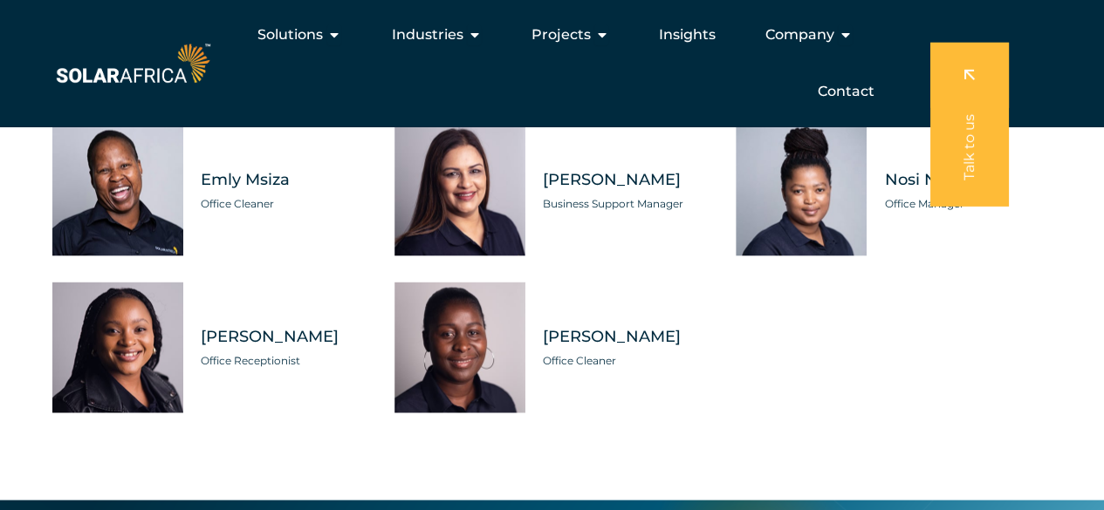
click at [42, 277] on div "Asset Management Business Support Compliance Engineering Finance Marketing O&M …" at bounding box center [552, 251] width 1104 height 429
click at [40, 283] on div "Asset Management Business Support Compliance Engineering Finance Marketing O&M …" at bounding box center [552, 251] width 1104 height 429
click at [42, 282] on div "Asset Management Business Support Compliance Engineering Finance Marketing O&M …" at bounding box center [552, 251] width 1104 height 429
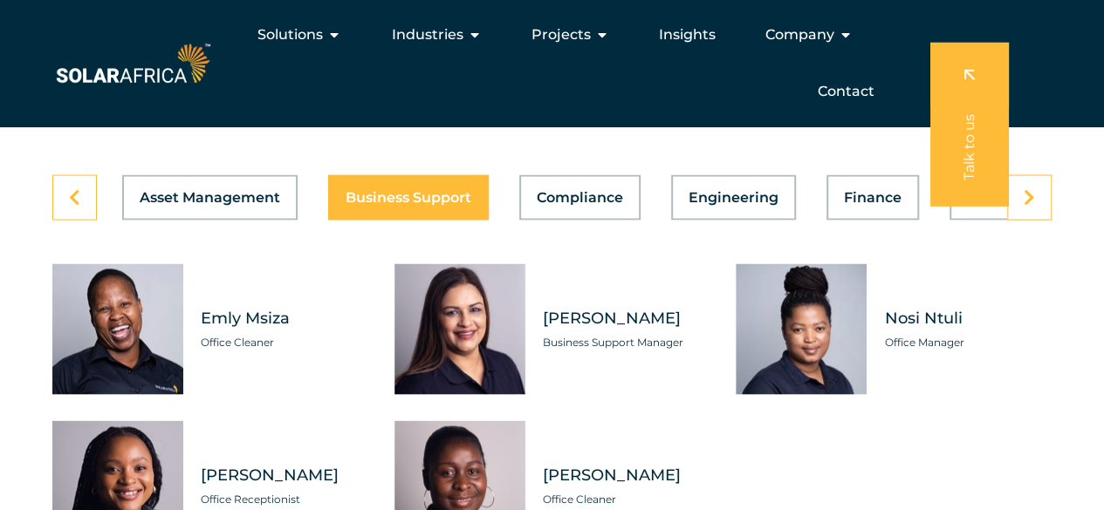
scroll to position [4863, 0]
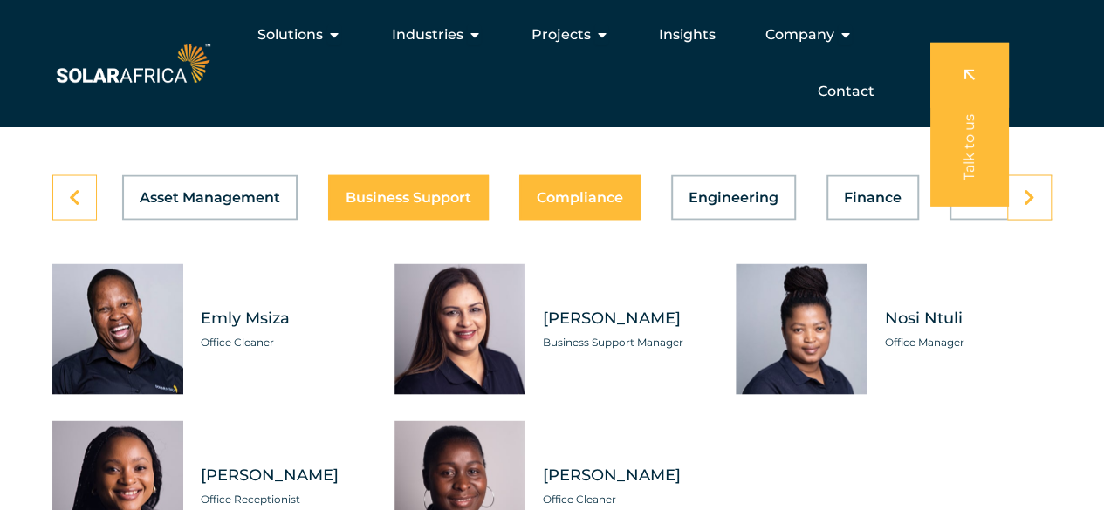
click at [606, 220] on button "Compliance" at bounding box center [579, 197] width 121 height 45
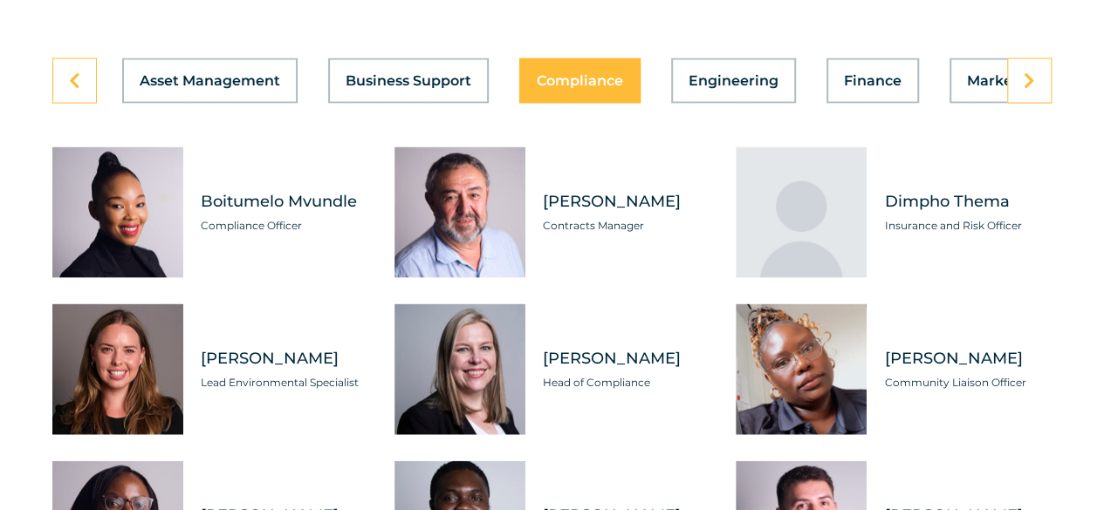
scroll to position [4983, 0]
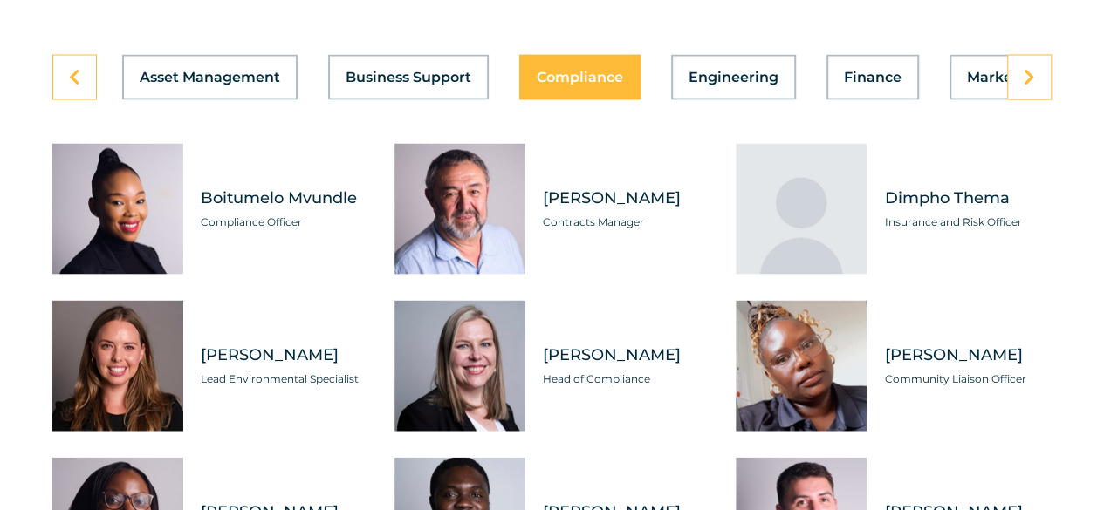
click at [79, 373] on div "Tabs. Open items with Enter or Space, close with Escape and navigate using the …" at bounding box center [117, 366] width 131 height 131
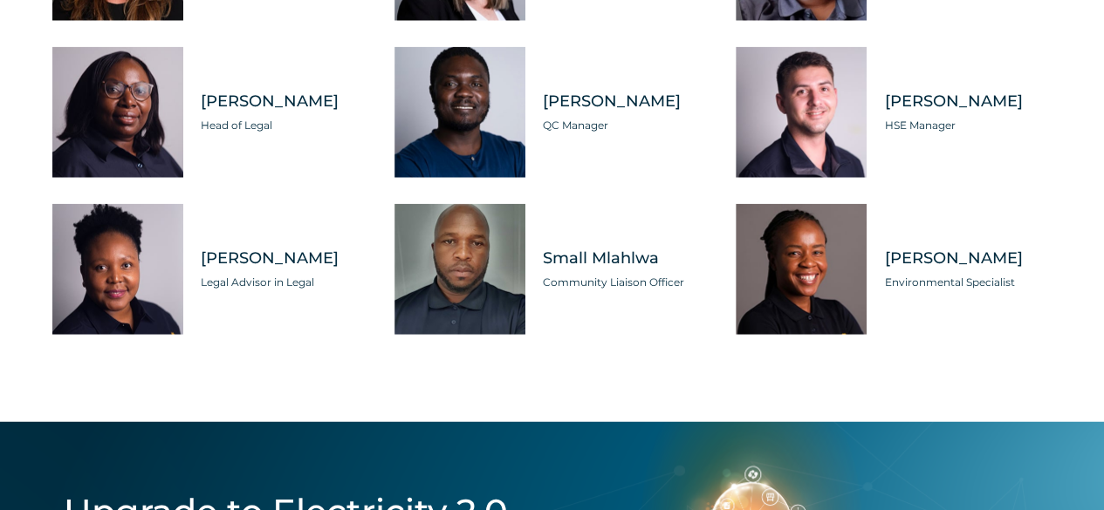
scroll to position [5396, 0]
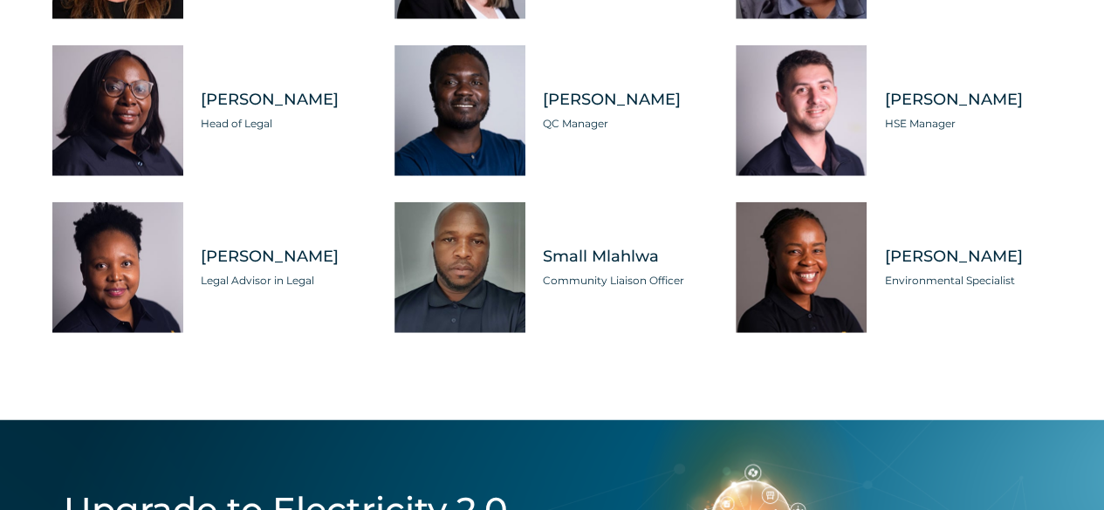
click at [606, 226] on div "Boitumelo Mvundle Compliance Officer Develin Greeff Contracts Manager Dimpho Th…" at bounding box center [551, 32] width 999 height 602
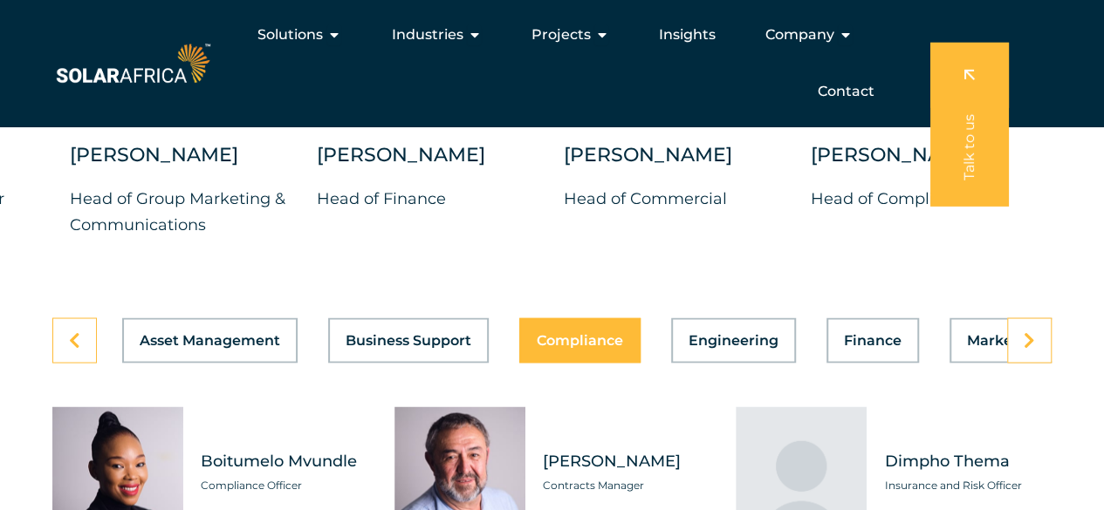
scroll to position [4720, 0]
click at [707, 360] on button "Engineering" at bounding box center [733, 340] width 125 height 45
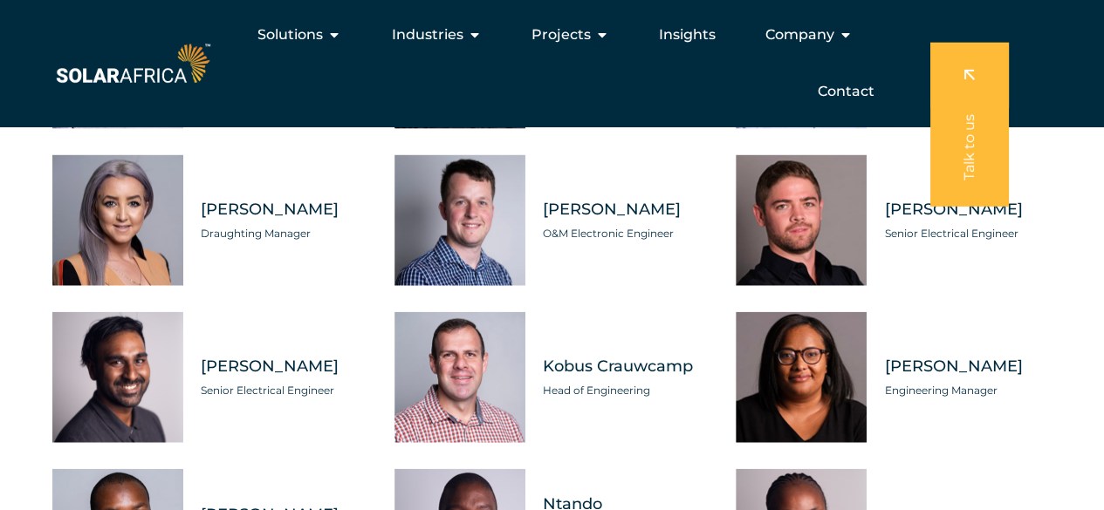
scroll to position [5129, 0]
click at [66, 497] on div "Basetsana Molefyane Grid Engineer Botshelo Motiang Draughting Technician Cullen…" at bounding box center [551, 456] width 999 height 916
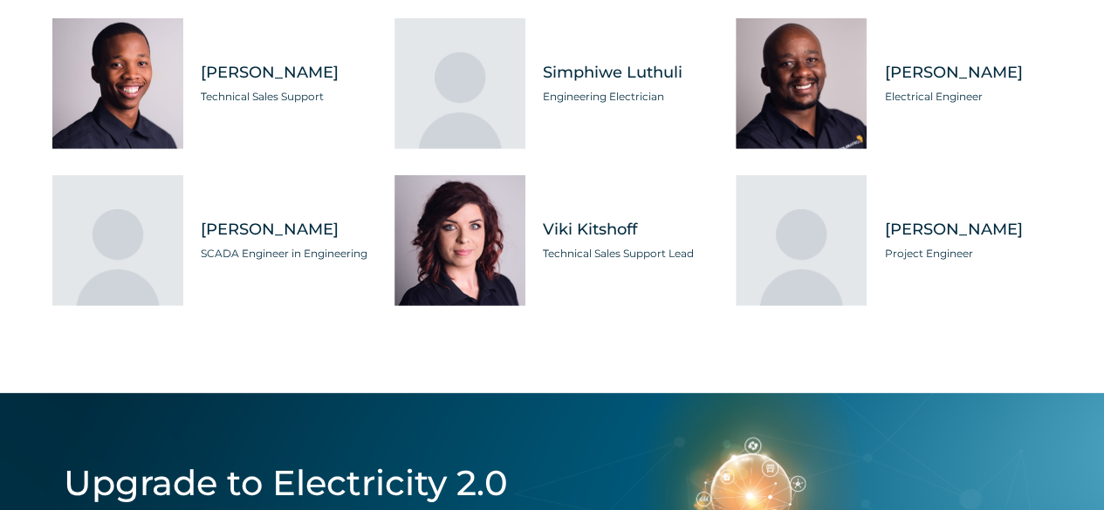
scroll to position [5738, 0]
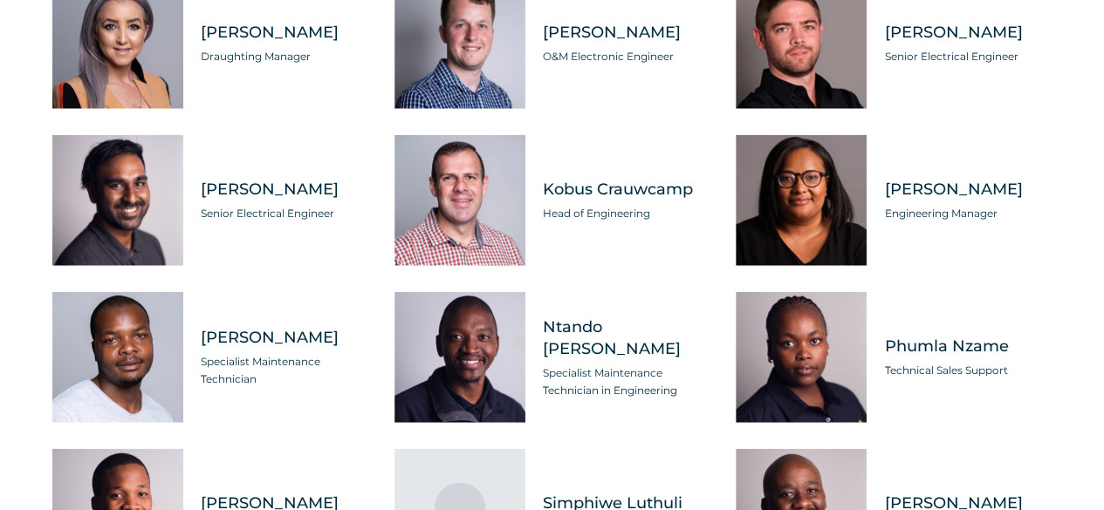
scroll to position [5317, 0]
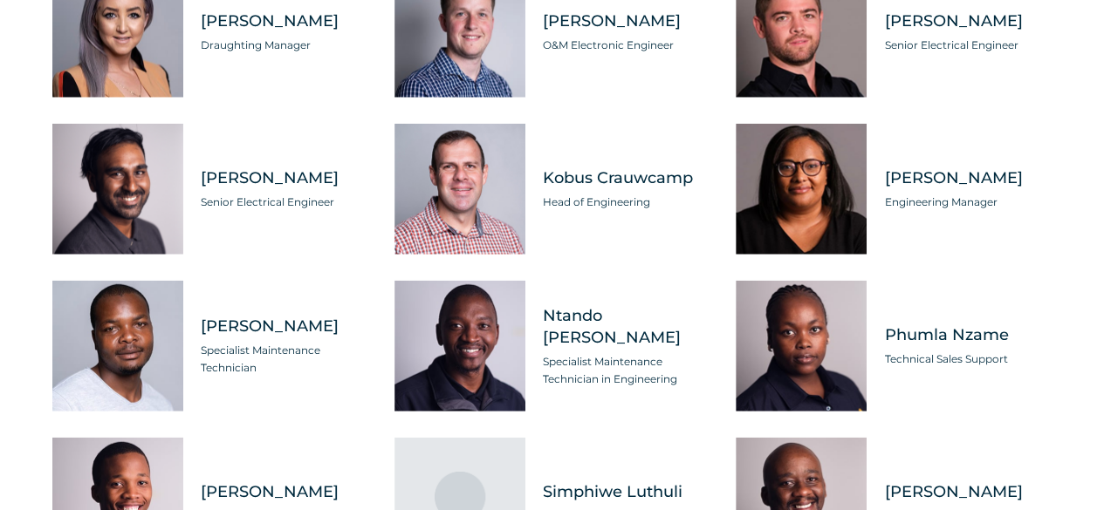
click at [244, 163] on div "Justin Naidoo Senior Electrical Engineer" at bounding box center [275, 189] width 185 height 131
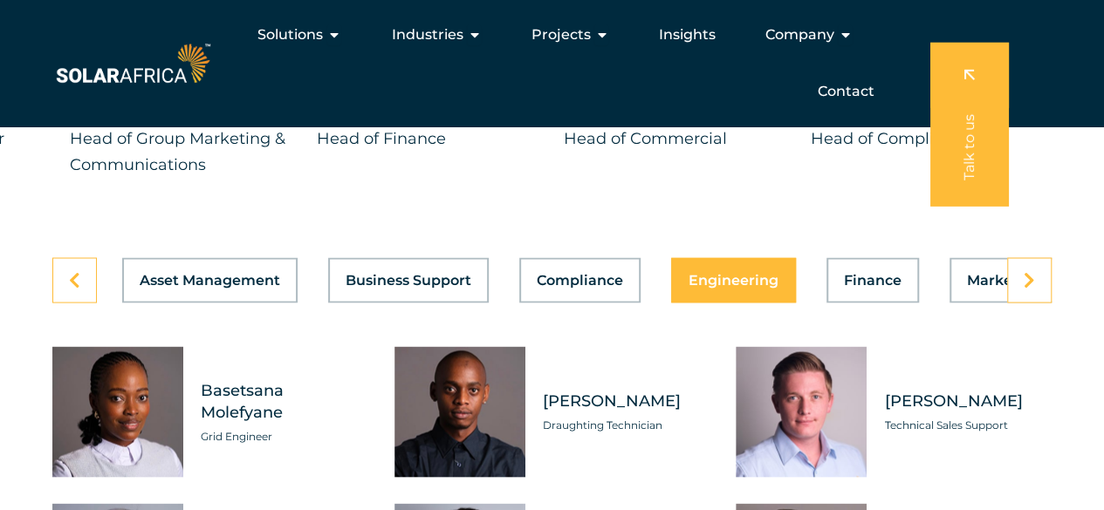
scroll to position [4773, 0]
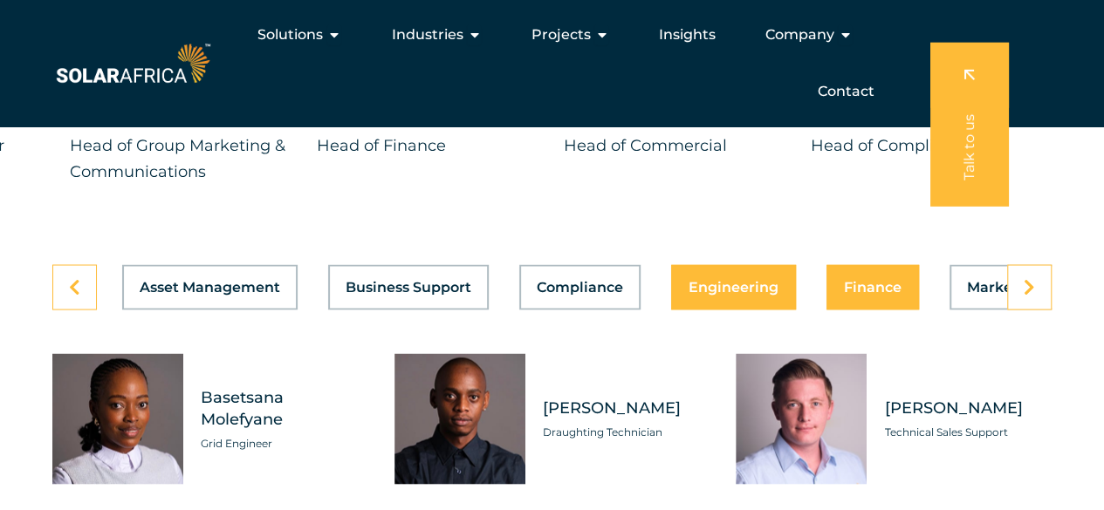
click at [890, 310] on div "Asset Management Business Support Compliance Engineering Finance Marketing O&M …" at bounding box center [551, 286] width 999 height 45
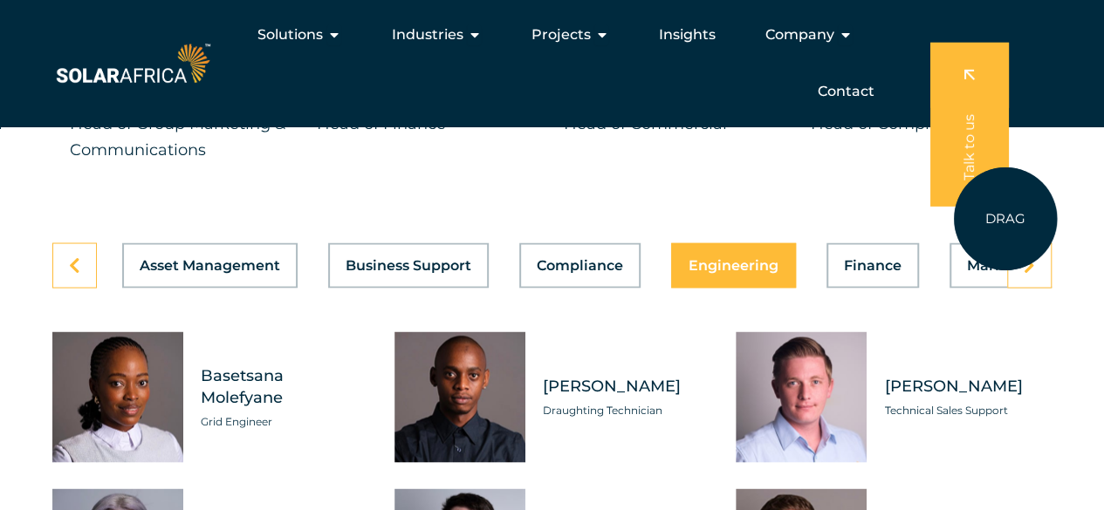
scroll to position [4794, 0]
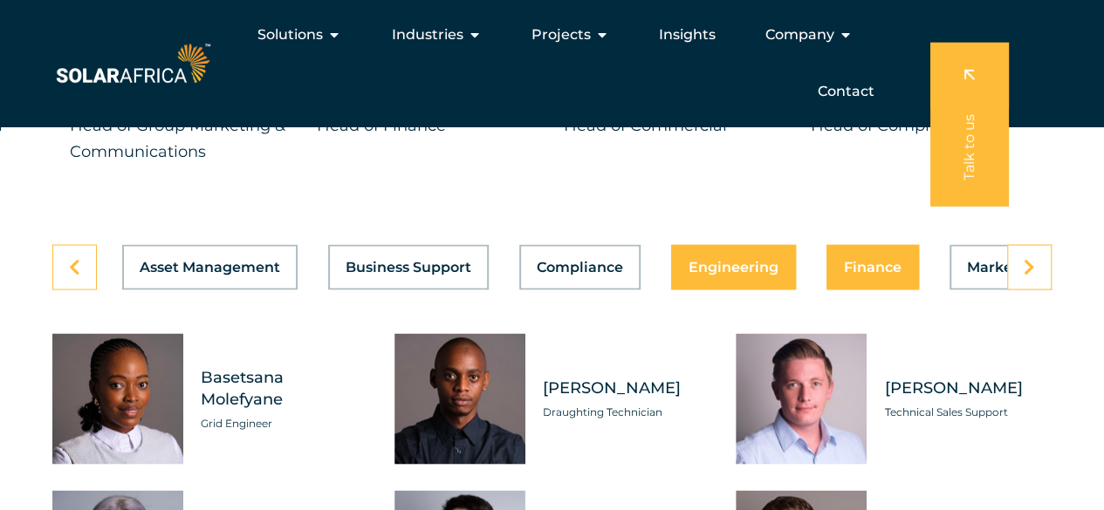
click at [871, 274] on span "Finance" at bounding box center [873, 267] width 58 height 14
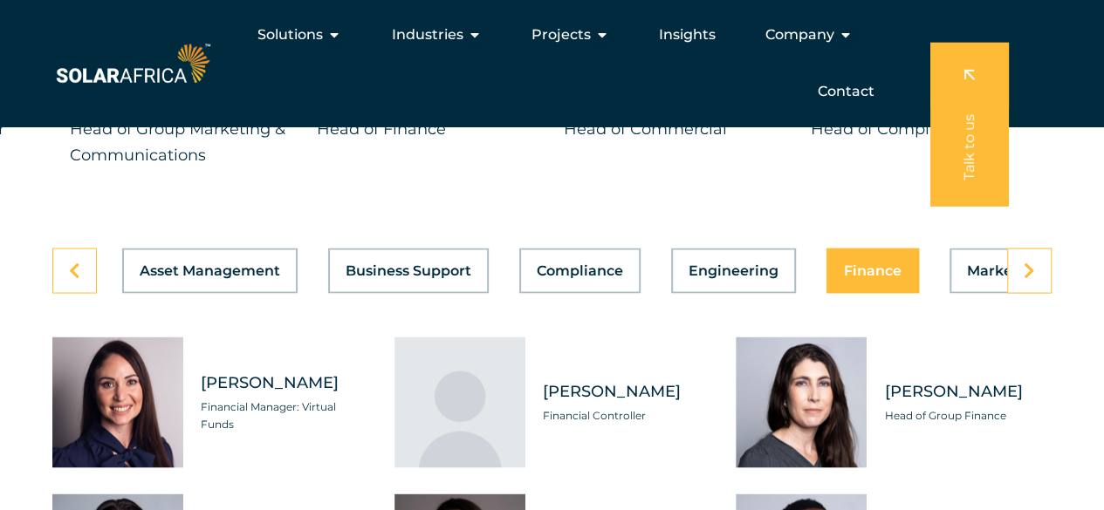
scroll to position [4789, 0]
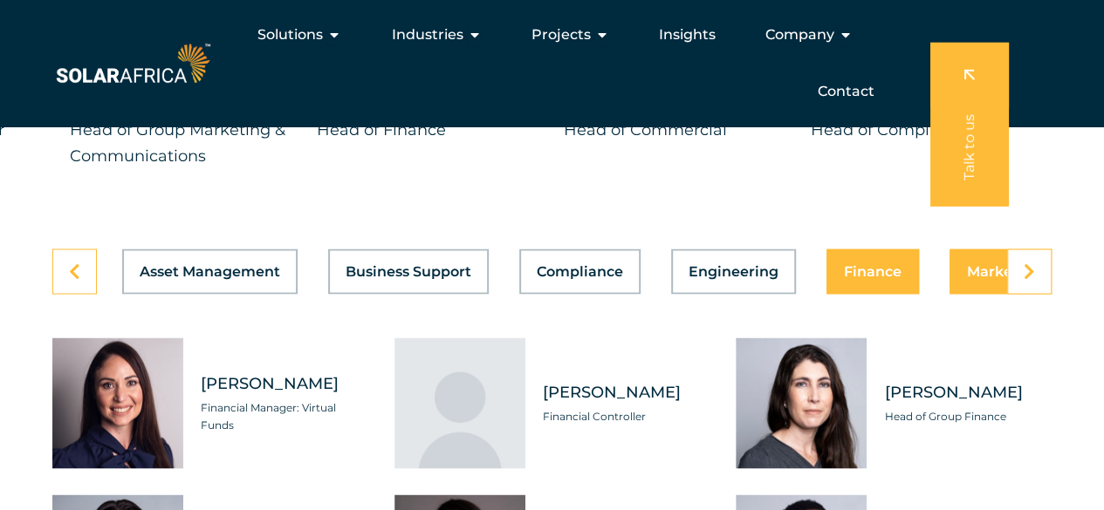
click at [975, 294] on button "Marketing" at bounding box center [1004, 271] width 110 height 45
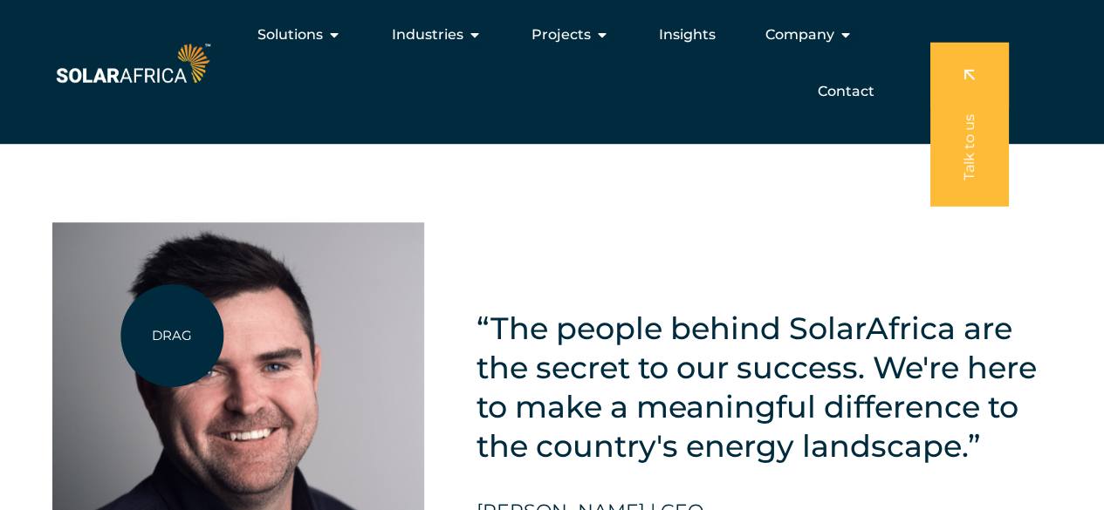
scroll to position [3801, 0]
